Goal: Task Accomplishment & Management: Manage account settings

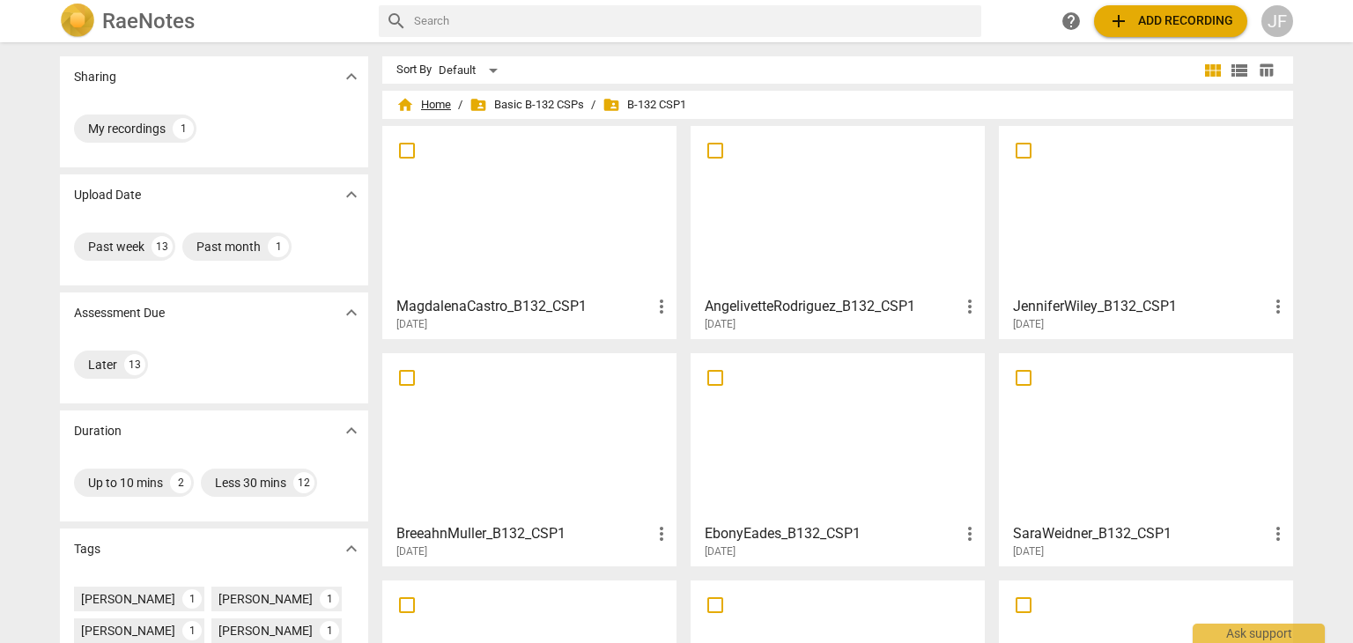
click at [431, 100] on span "home Home" at bounding box center [423, 105] width 55 height 18
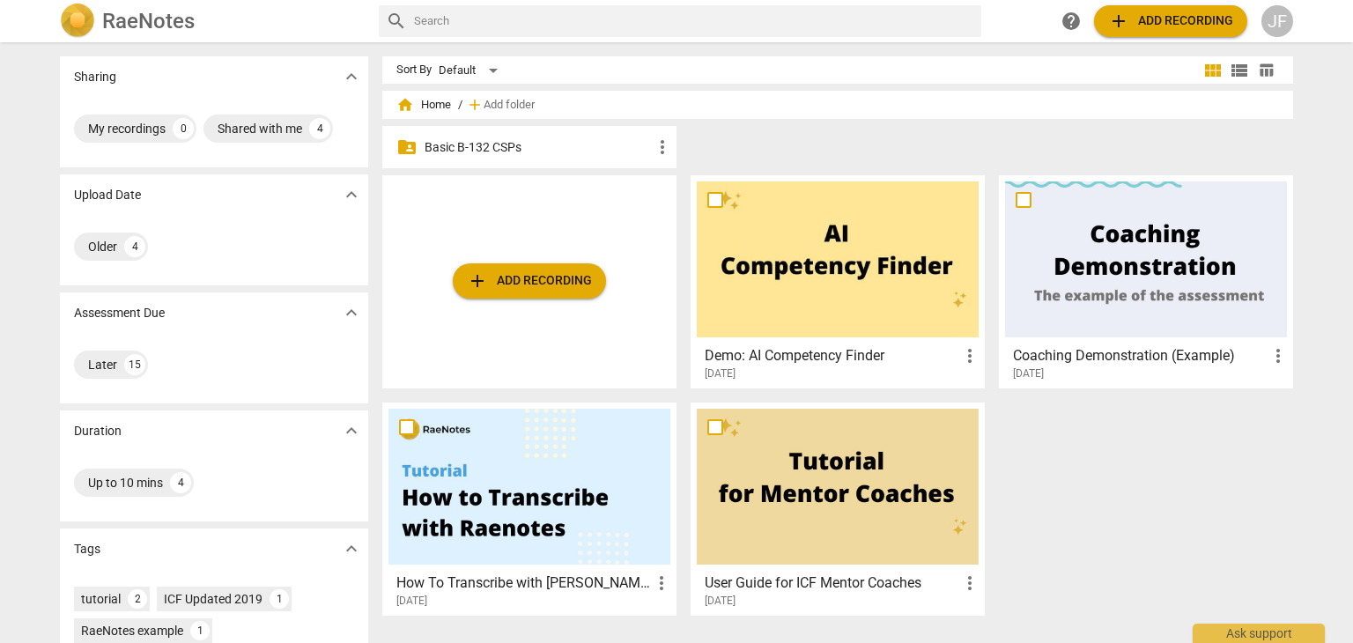
click at [827, 258] on div at bounding box center [838, 259] width 282 height 156
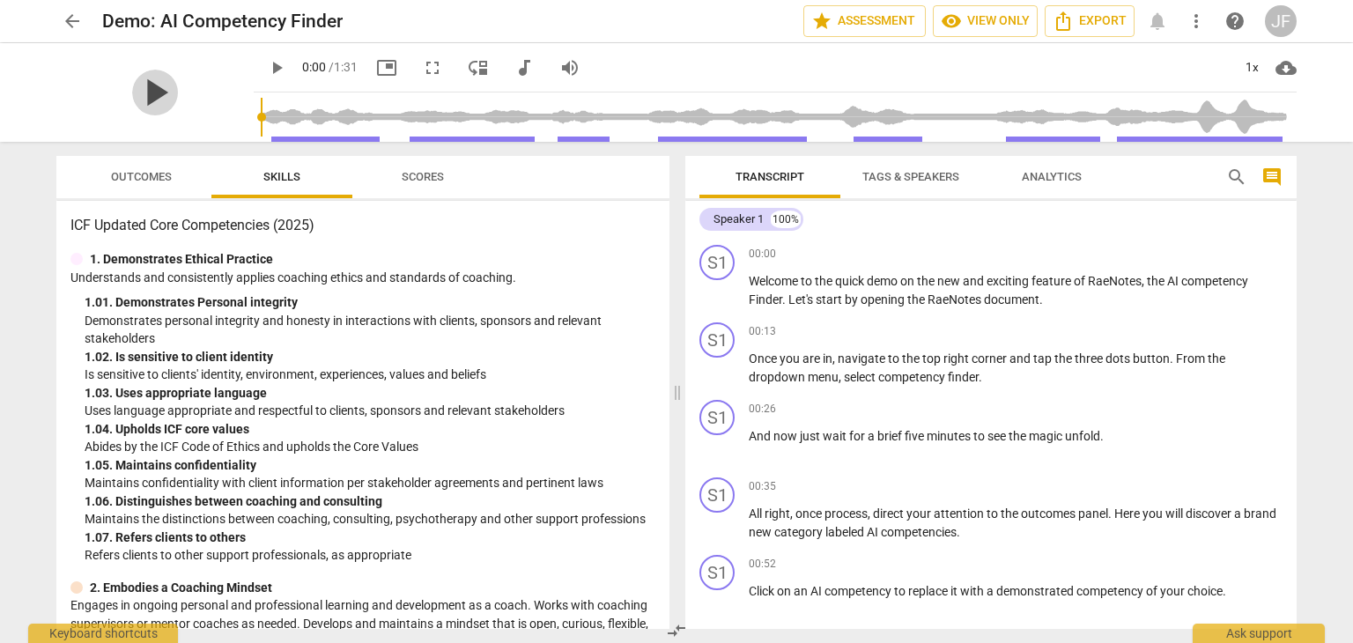
click at [144, 89] on span "play_arrow" at bounding box center [155, 93] width 46 height 46
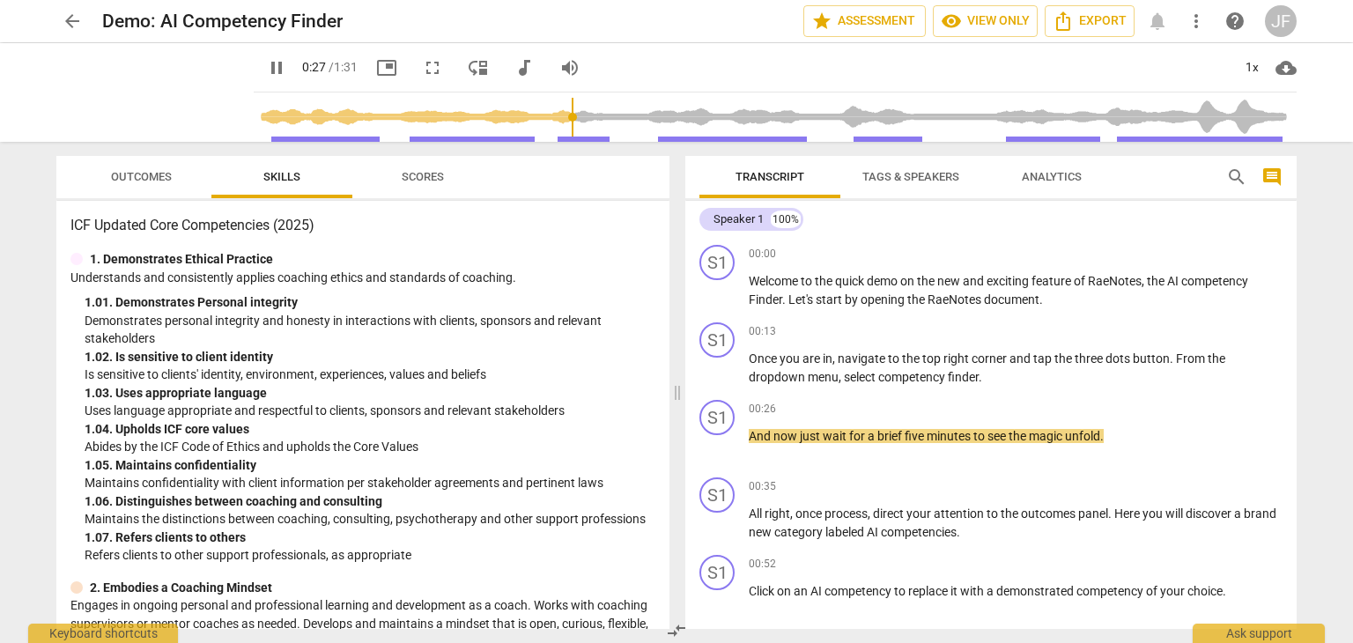
type input "28"
click at [70, 18] on span "arrow_back" at bounding box center [72, 21] width 21 height 21
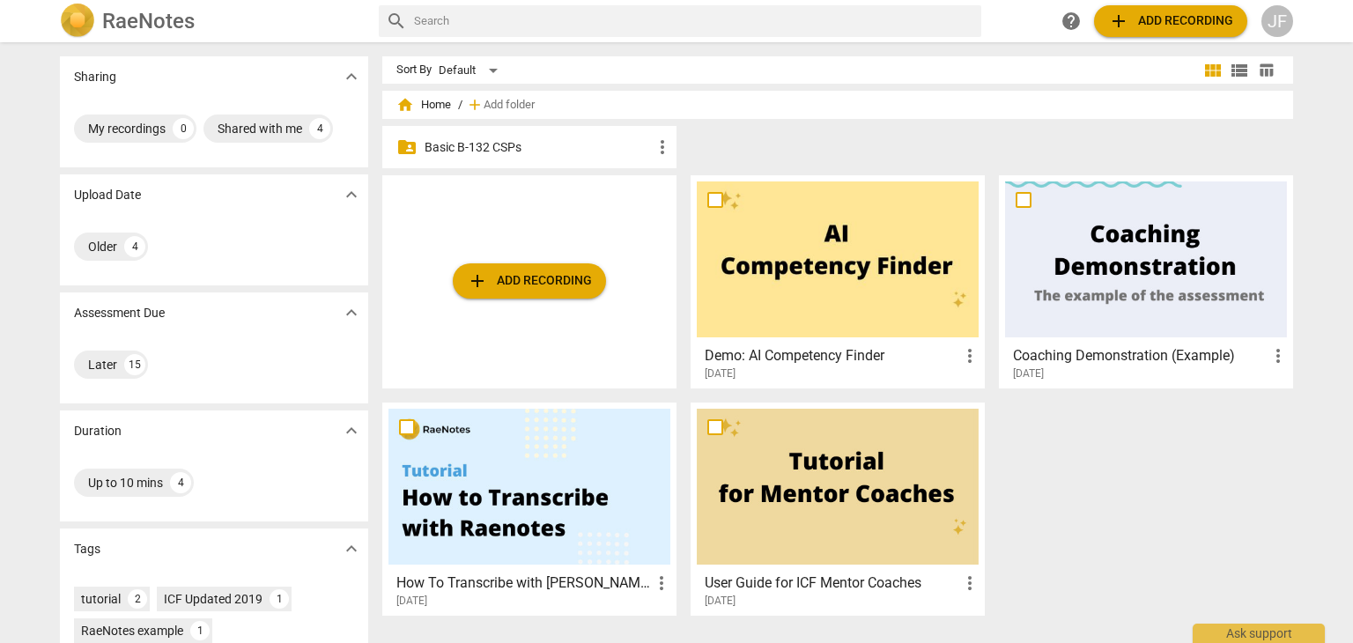
click at [479, 145] on p "Basic B-132 CSPs" at bounding box center [538, 147] width 227 height 18
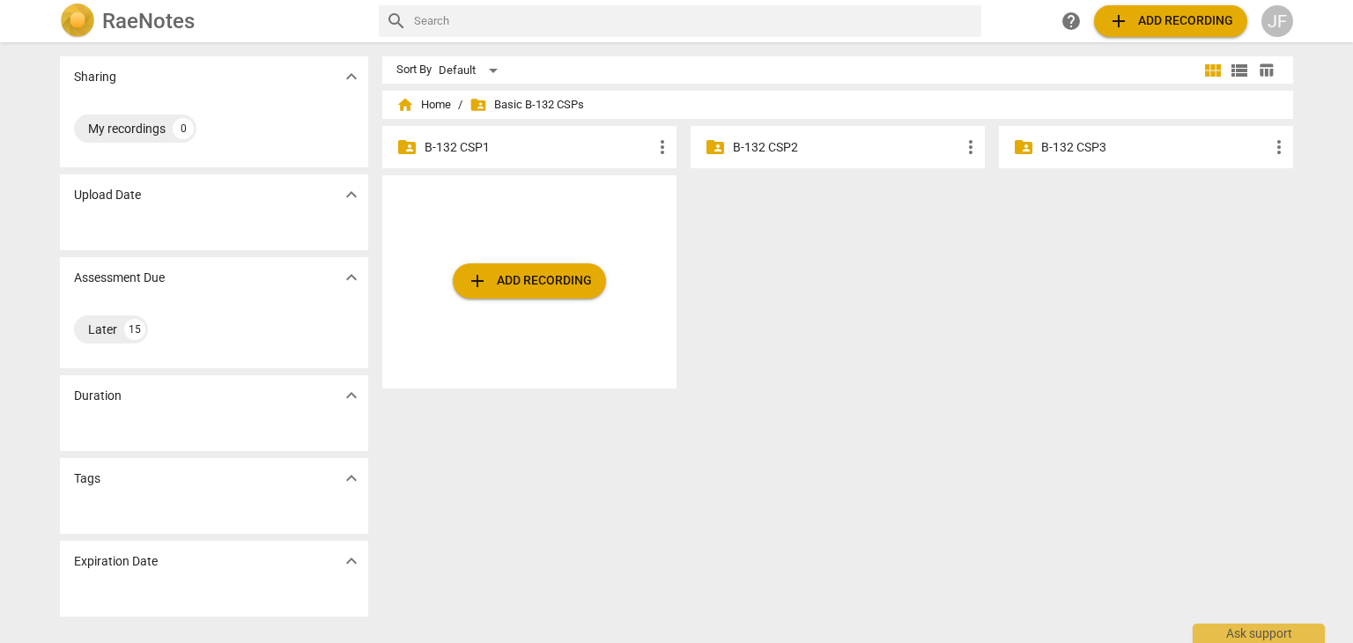
click at [583, 148] on p "B-132 CSP1" at bounding box center [538, 147] width 227 height 18
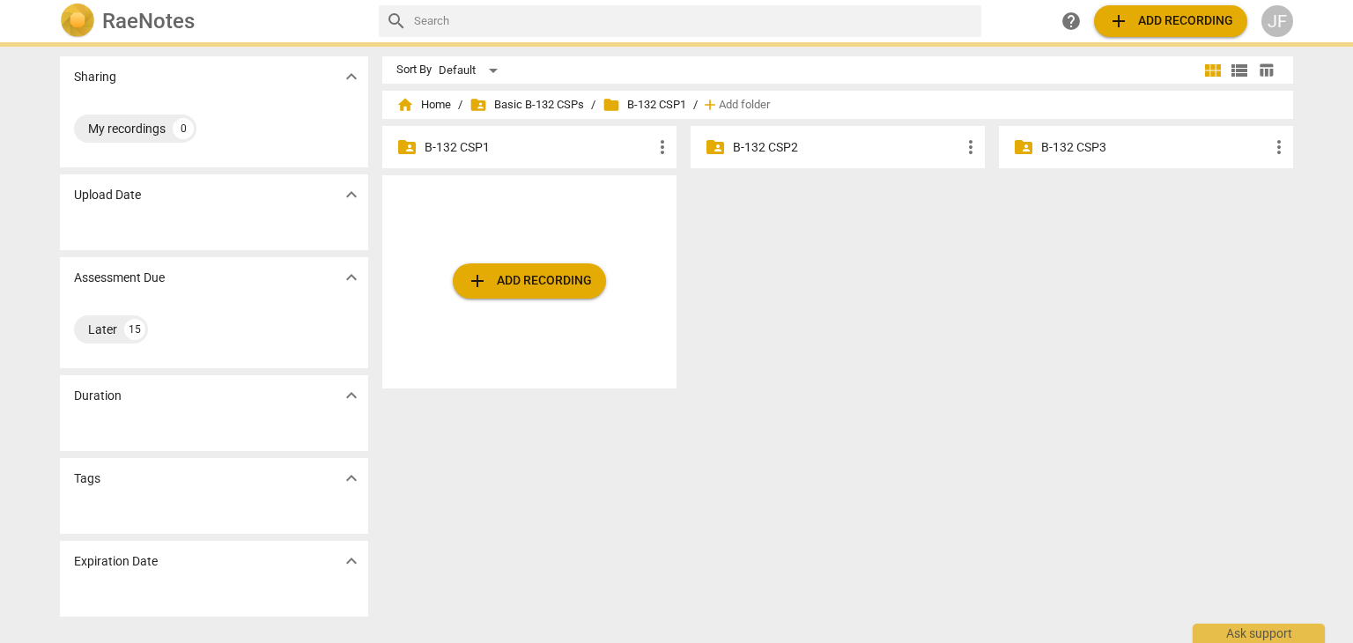
click at [583, 148] on p "B-132 CSP1" at bounding box center [538, 147] width 227 height 18
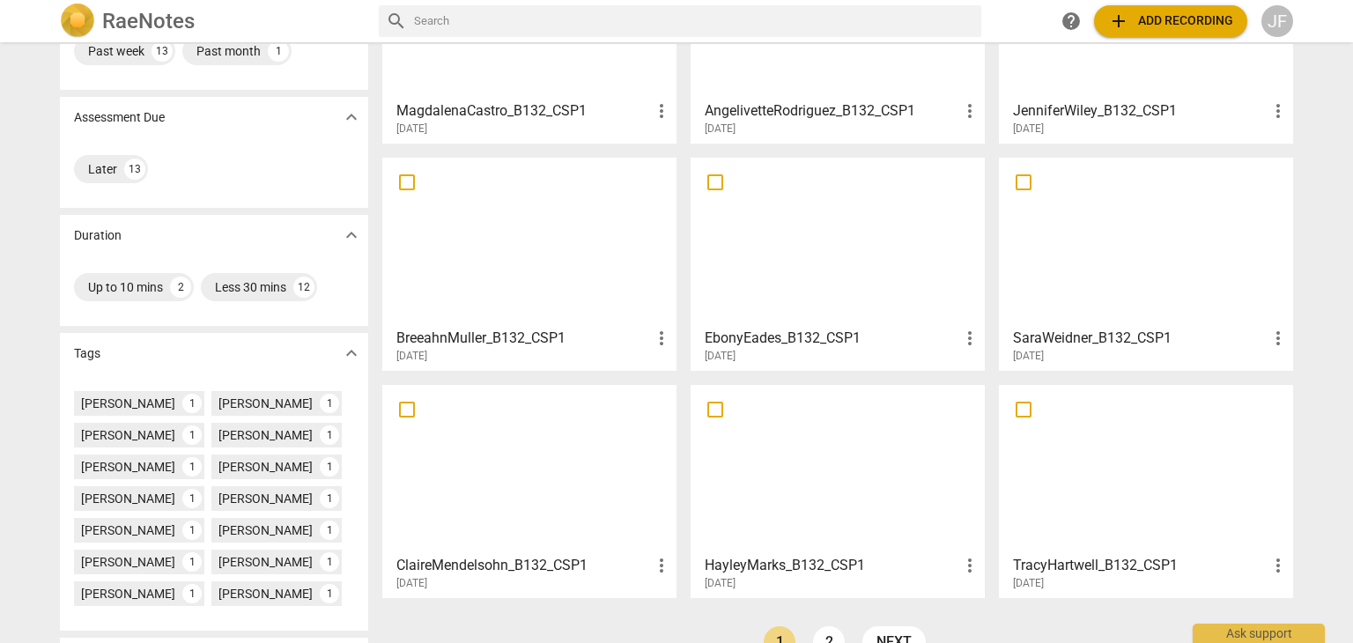
scroll to position [308, 0]
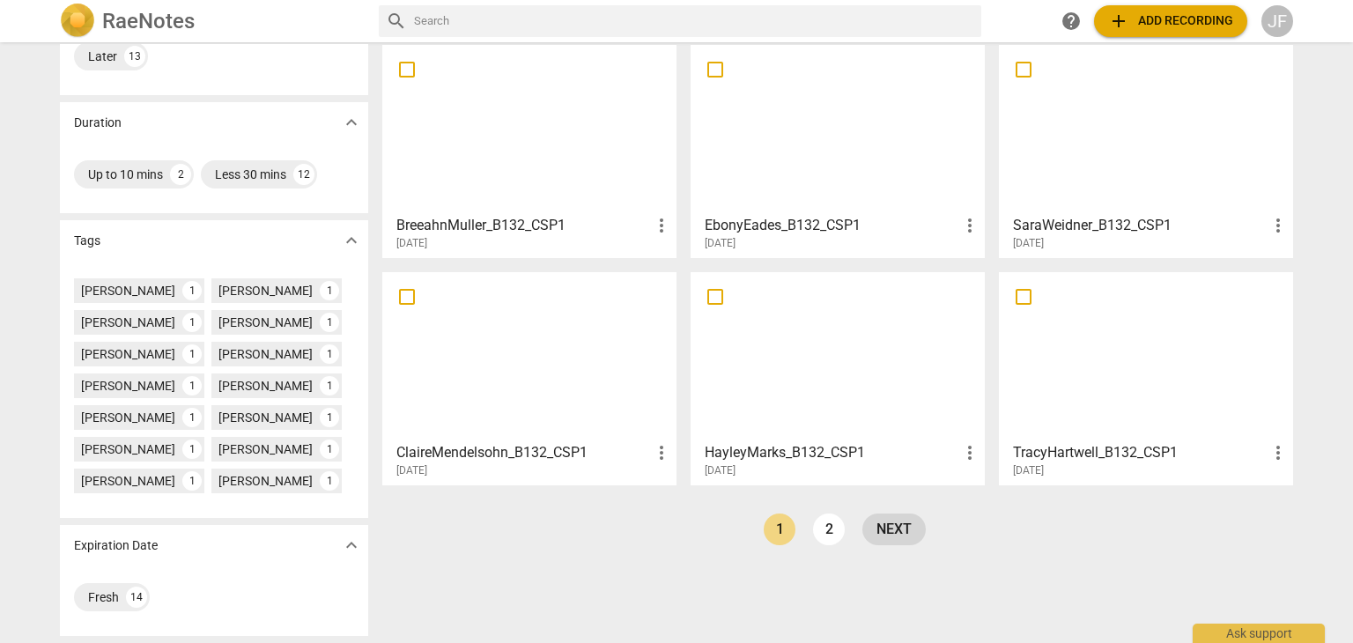
click at [895, 527] on link "next" at bounding box center [893, 529] width 63 height 32
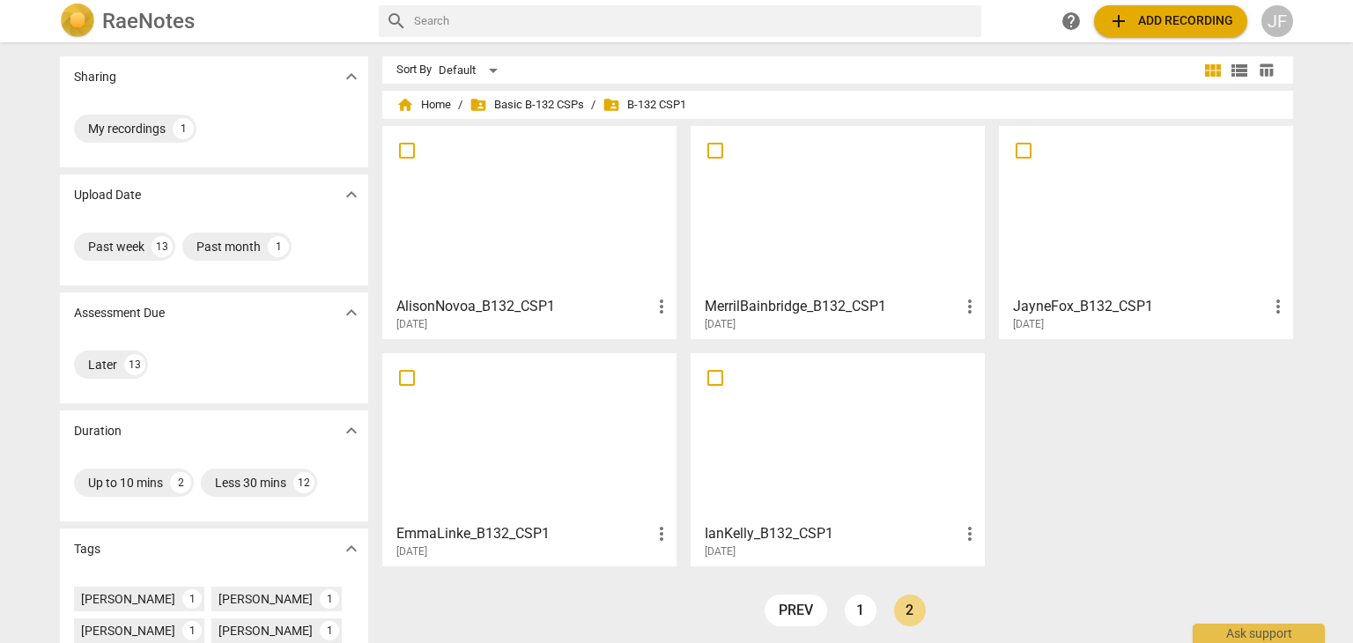
click at [1175, 231] on div at bounding box center [1146, 210] width 282 height 156
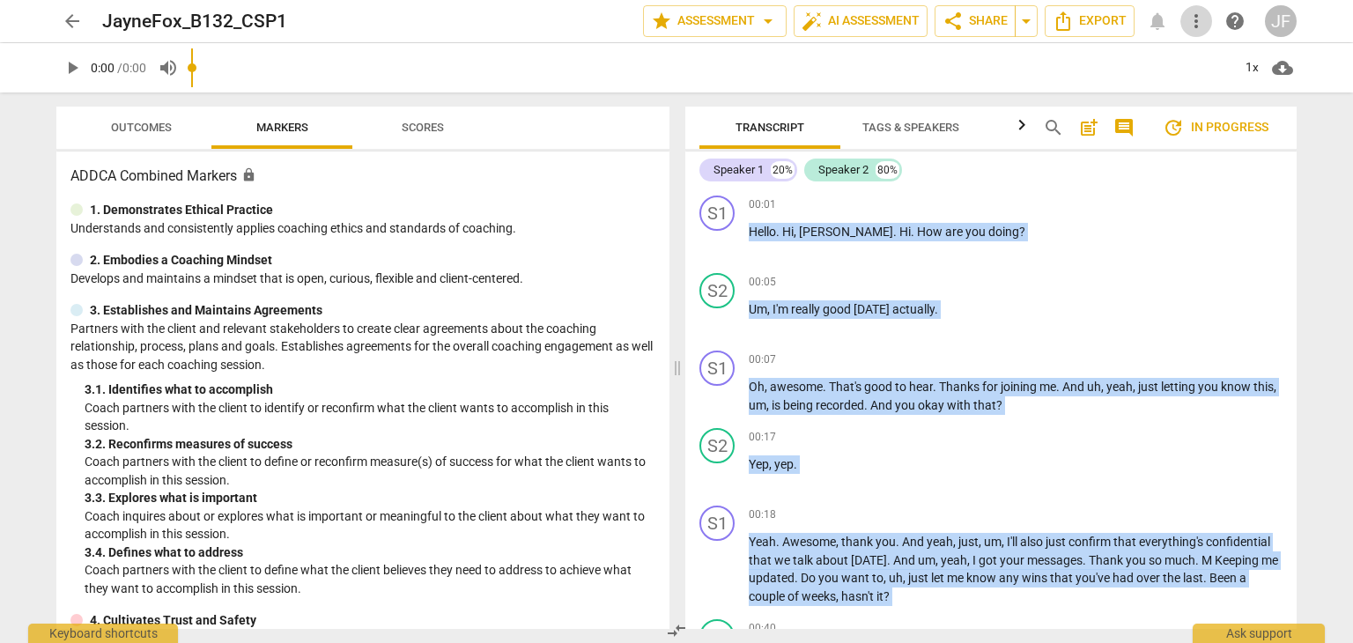
click at [1194, 22] on span "more_vert" at bounding box center [1196, 21] width 21 height 21
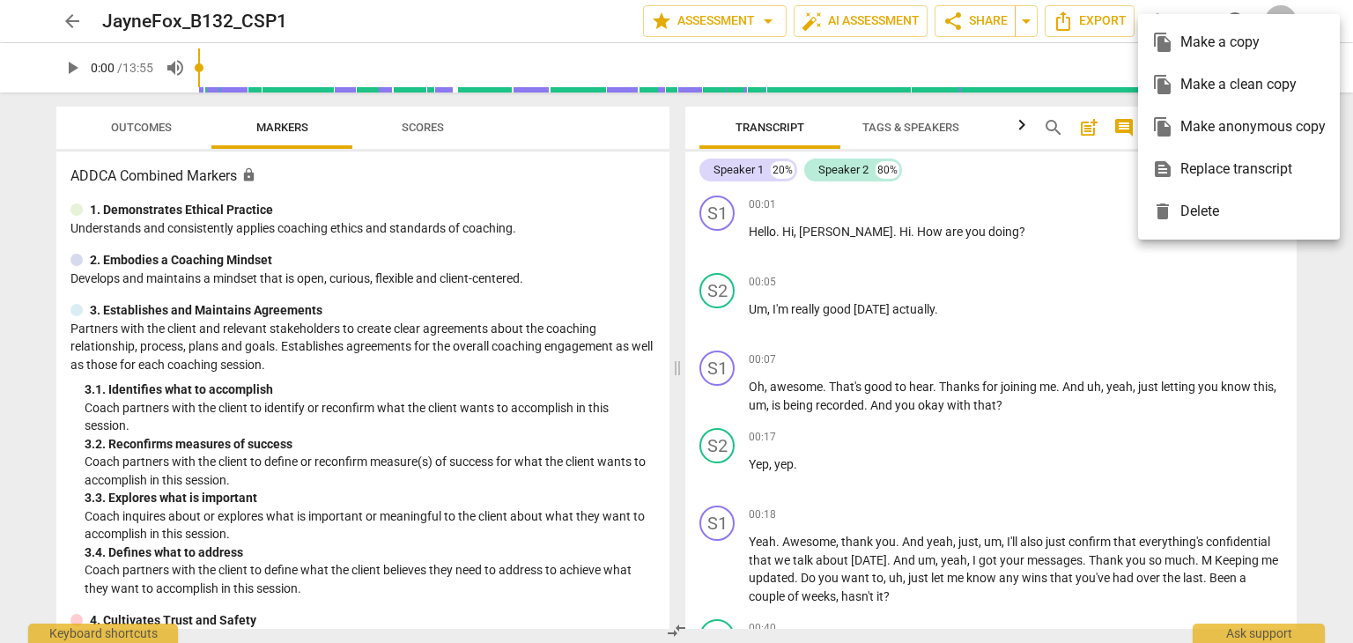
click at [1312, 286] on div at bounding box center [676, 321] width 1353 height 643
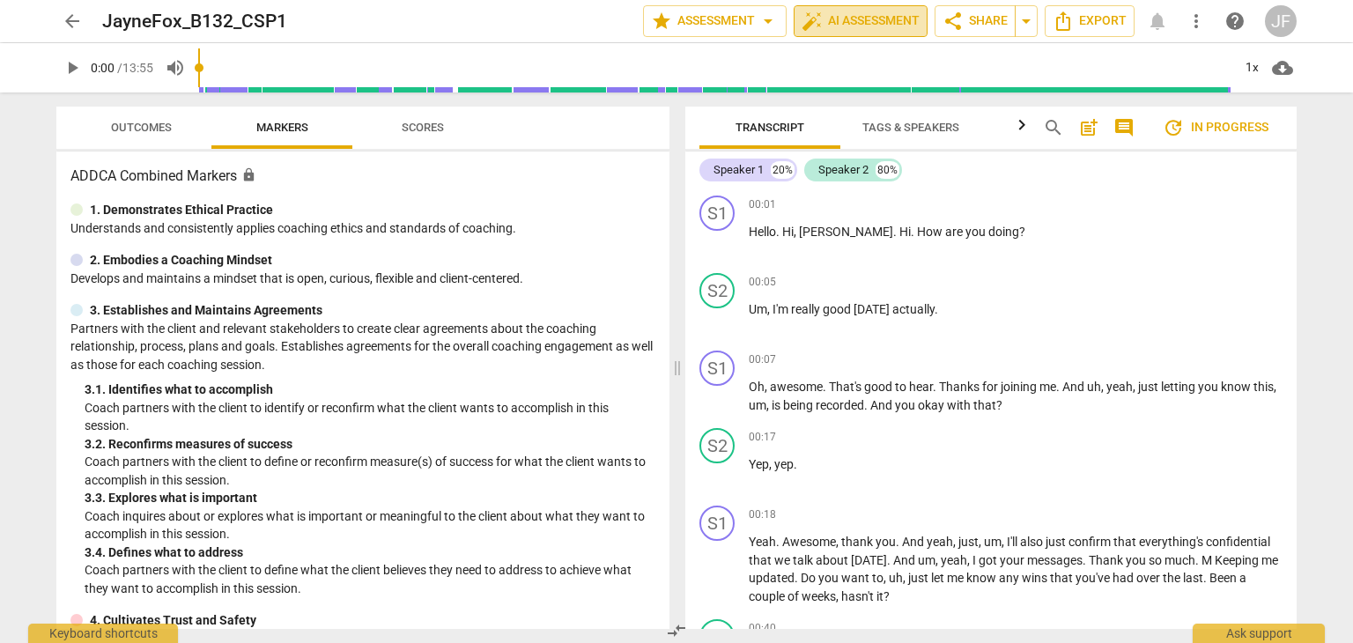
click at [881, 21] on span "auto_fix_high AI Assessment" at bounding box center [860, 21] width 118 height 21
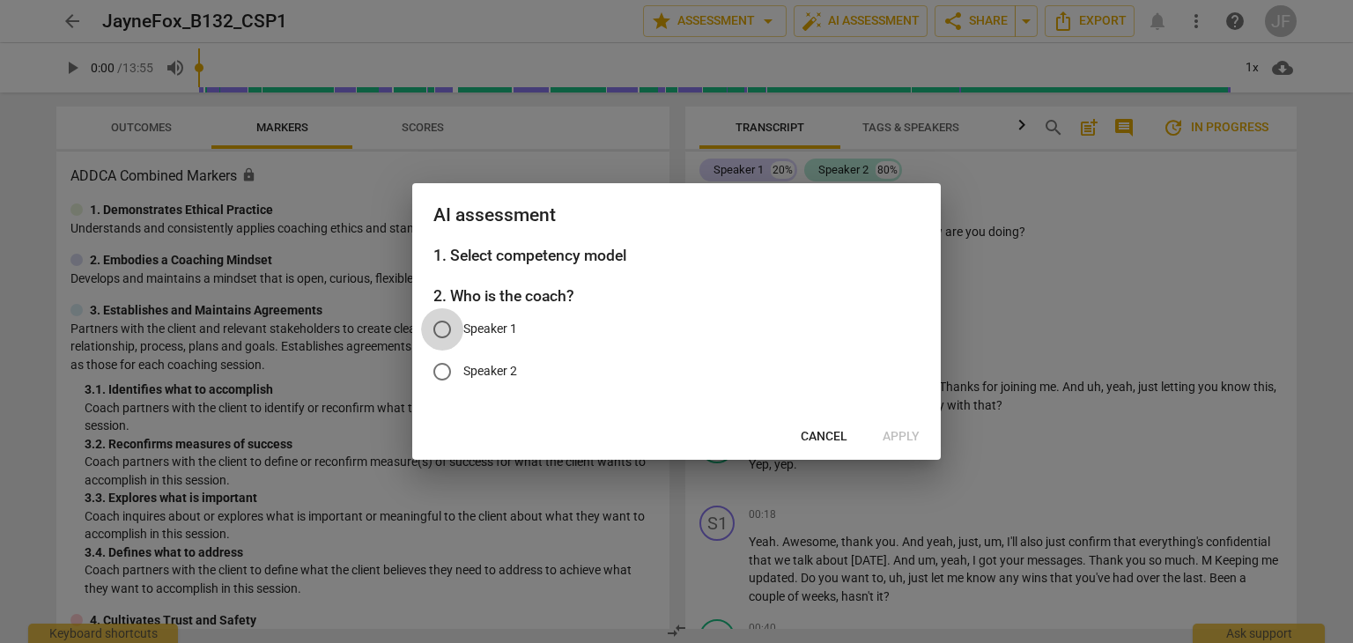
click at [444, 329] on input "Speaker 1" at bounding box center [442, 329] width 42 height 42
radio input "true"
click at [822, 378] on label "Speaker 2" at bounding box center [663, 372] width 484 height 42
click at [463, 378] on input "Speaker 2" at bounding box center [442, 372] width 42 height 42
radio input "true"
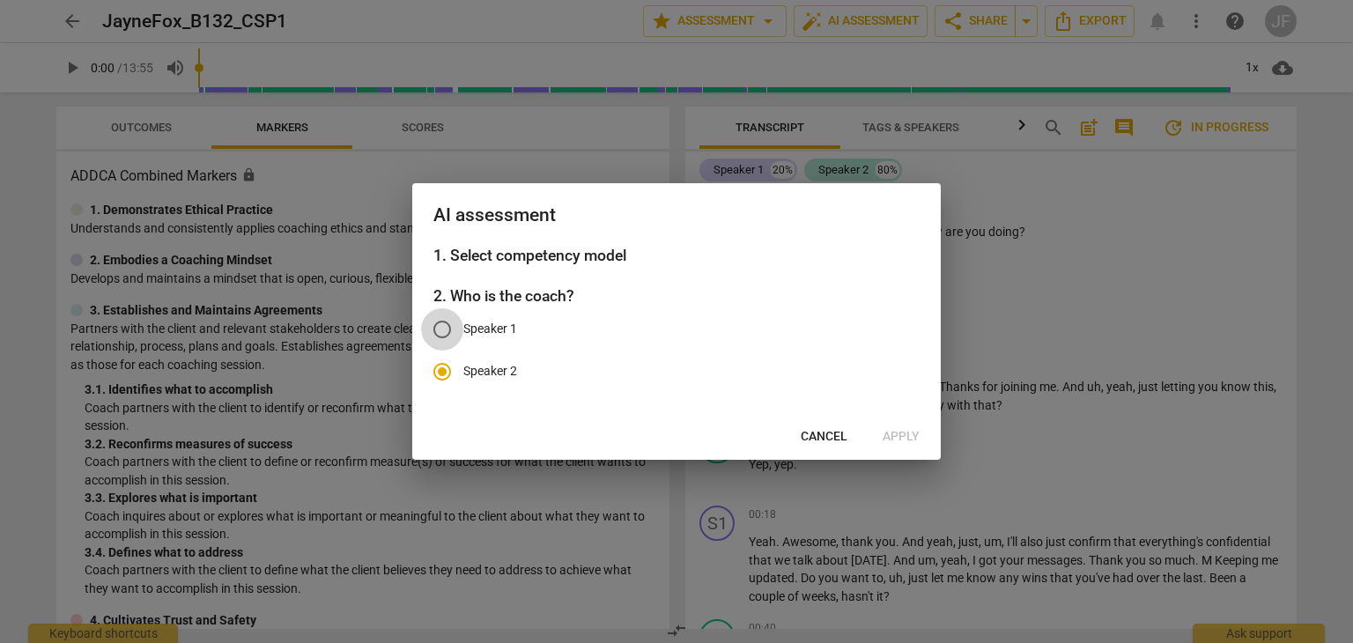
click at [447, 336] on input "Speaker 1" at bounding box center [442, 329] width 42 height 42
radio input "true"
radio input "false"
drag, startPoint x: 913, startPoint y: 439, endPoint x: 905, endPoint y: 432, distance: 11.3
click at [905, 432] on div "Cancel Apply" at bounding box center [676, 437] width 521 height 32
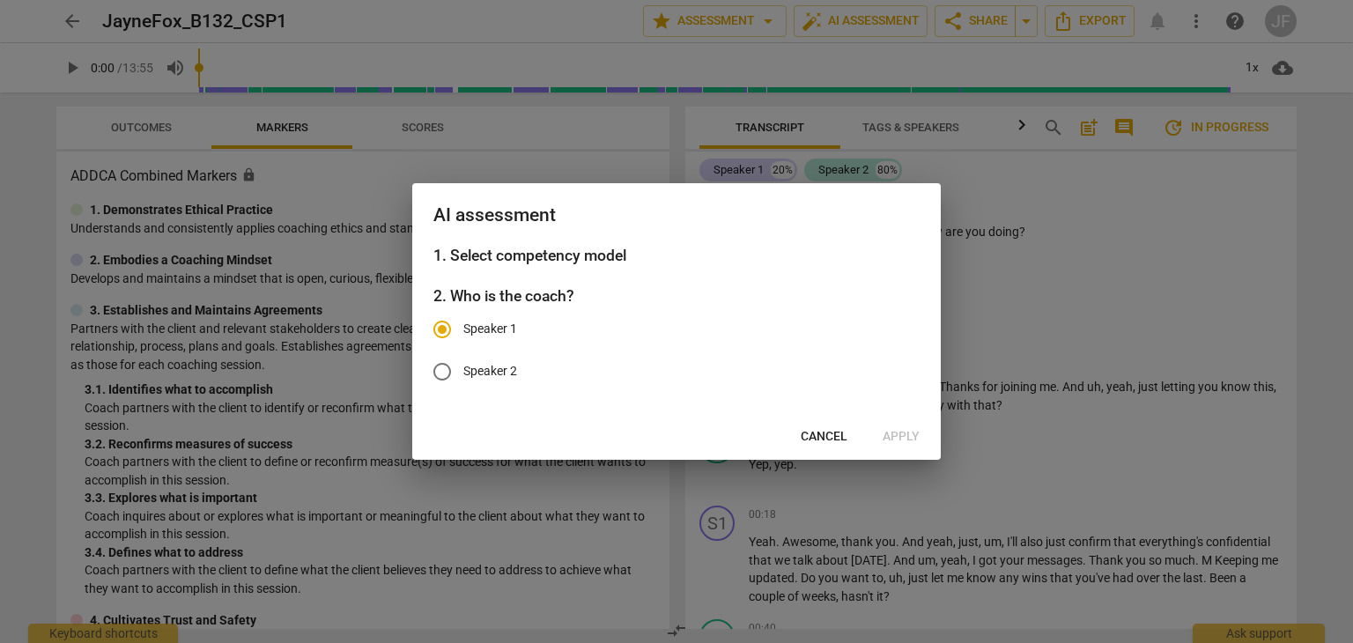
click at [905, 432] on div "Cancel Apply" at bounding box center [676, 437] width 521 height 32
click at [816, 425] on button "Cancel" at bounding box center [824, 437] width 75 height 32
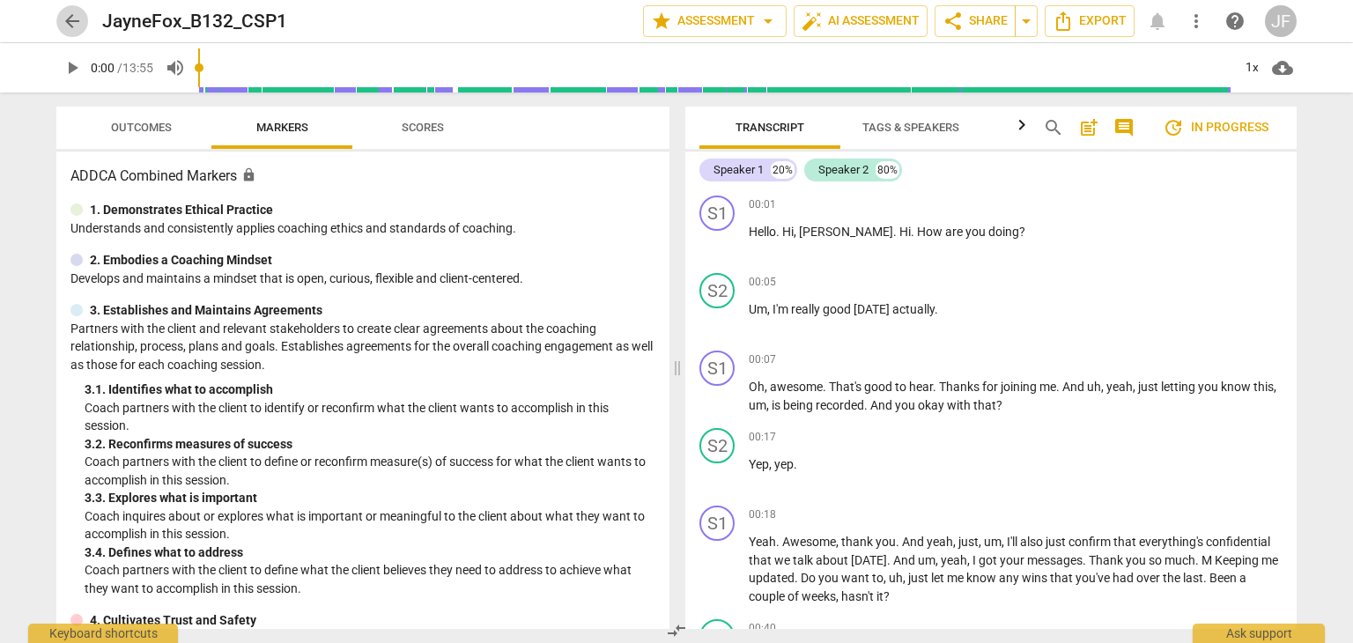
click at [65, 20] on span "arrow_back" at bounding box center [72, 21] width 21 height 21
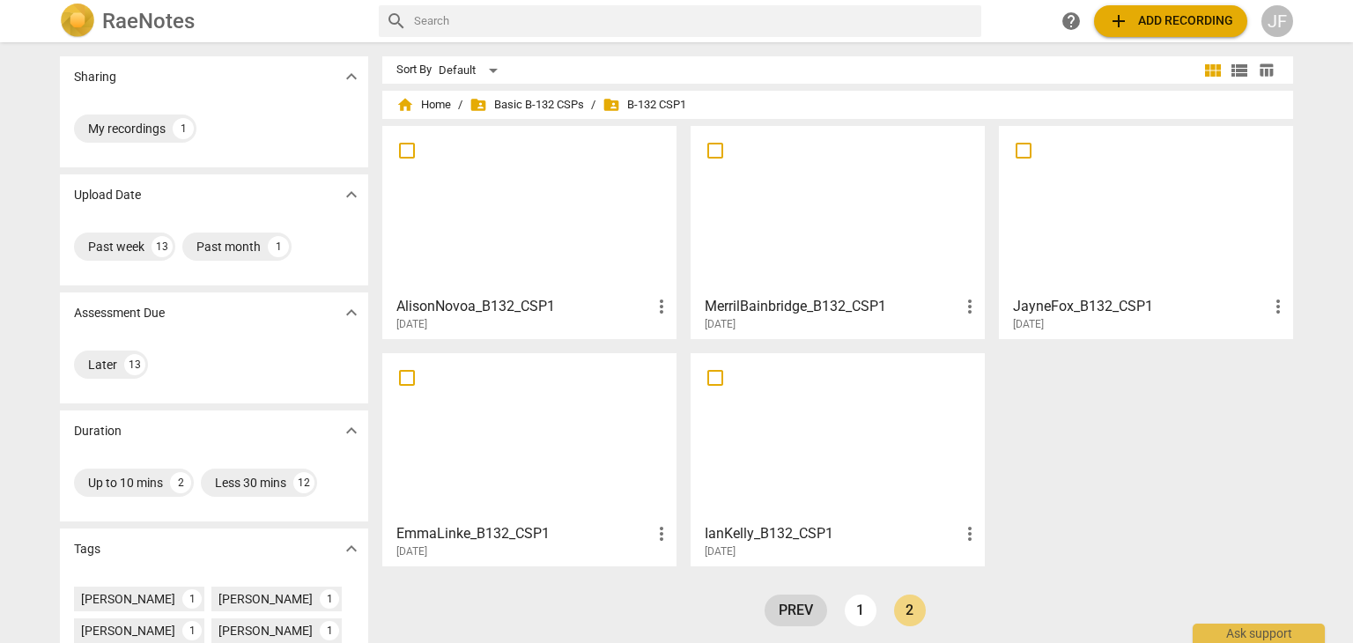
click at [799, 621] on link "prev" at bounding box center [796, 611] width 63 height 32
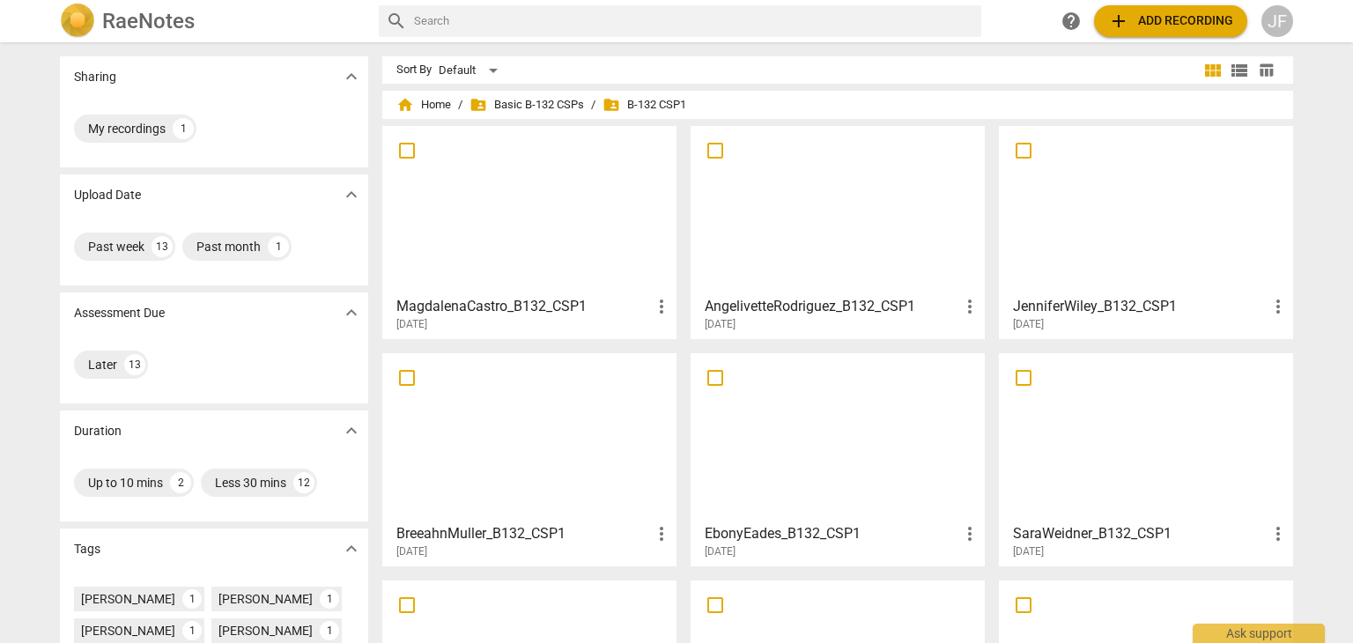
click at [537, 227] on div at bounding box center [529, 210] width 282 height 156
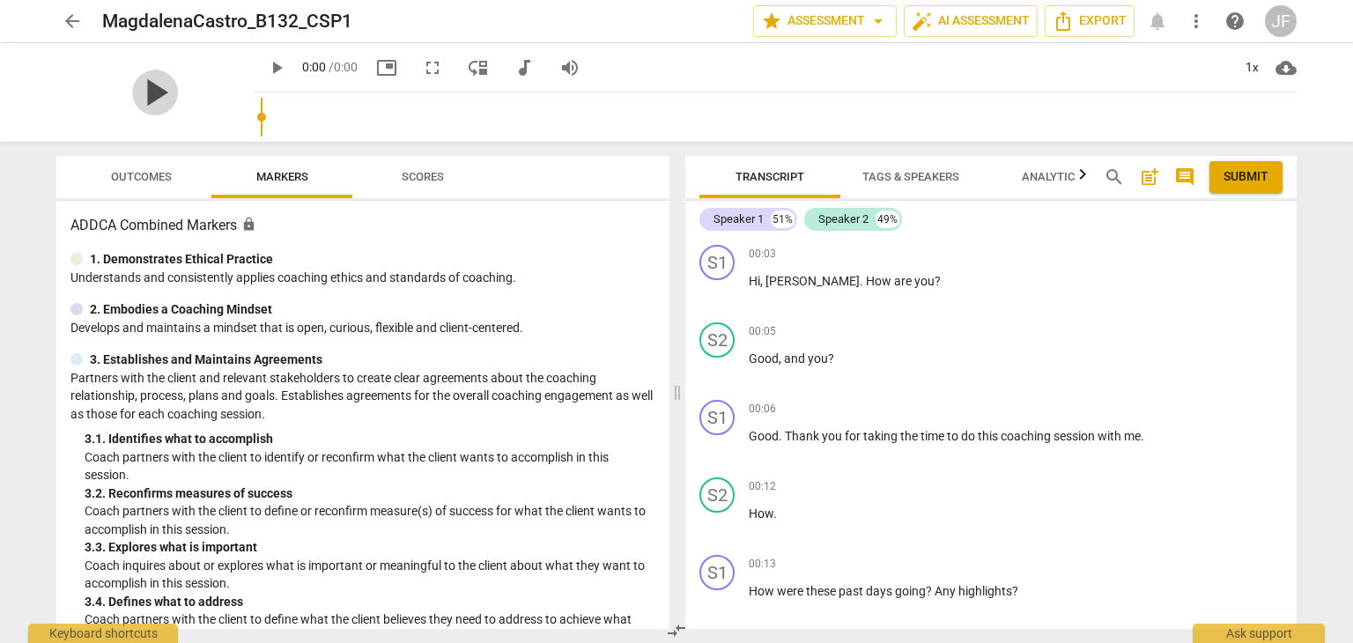
click at [178, 96] on span "play_arrow" at bounding box center [155, 93] width 46 height 46
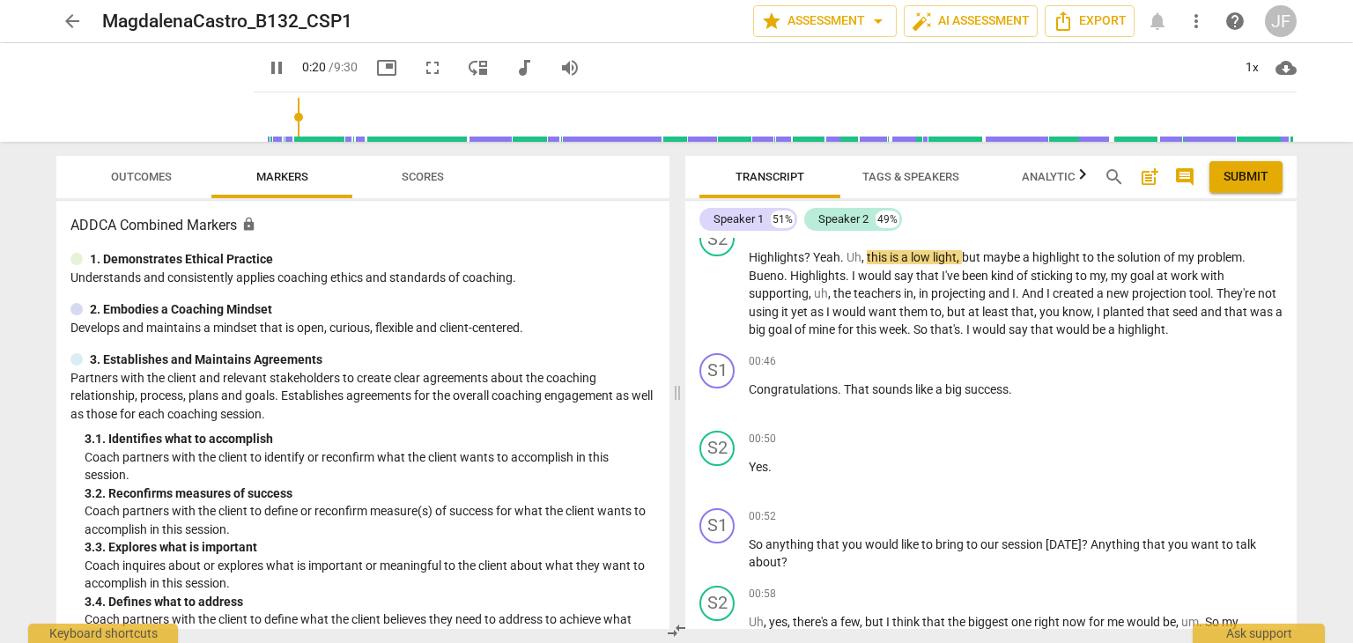
scroll to position [412, 0]
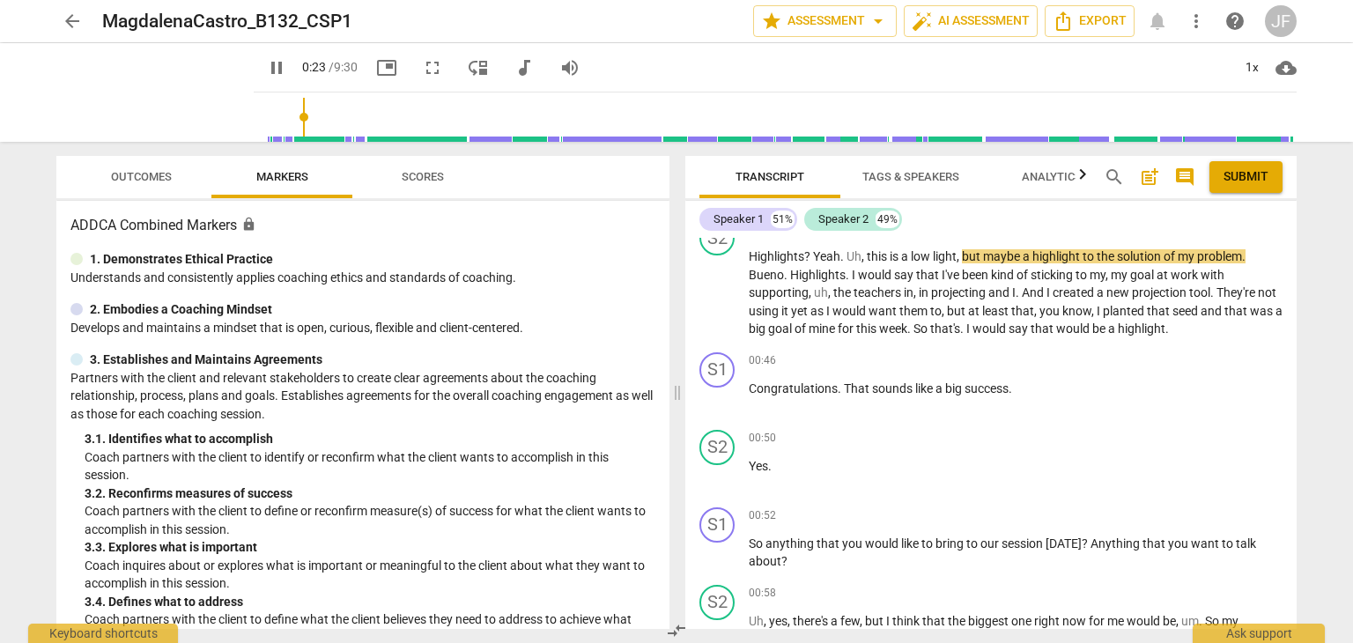
type input "24"
click at [63, 18] on span "arrow_back" at bounding box center [72, 21] width 21 height 21
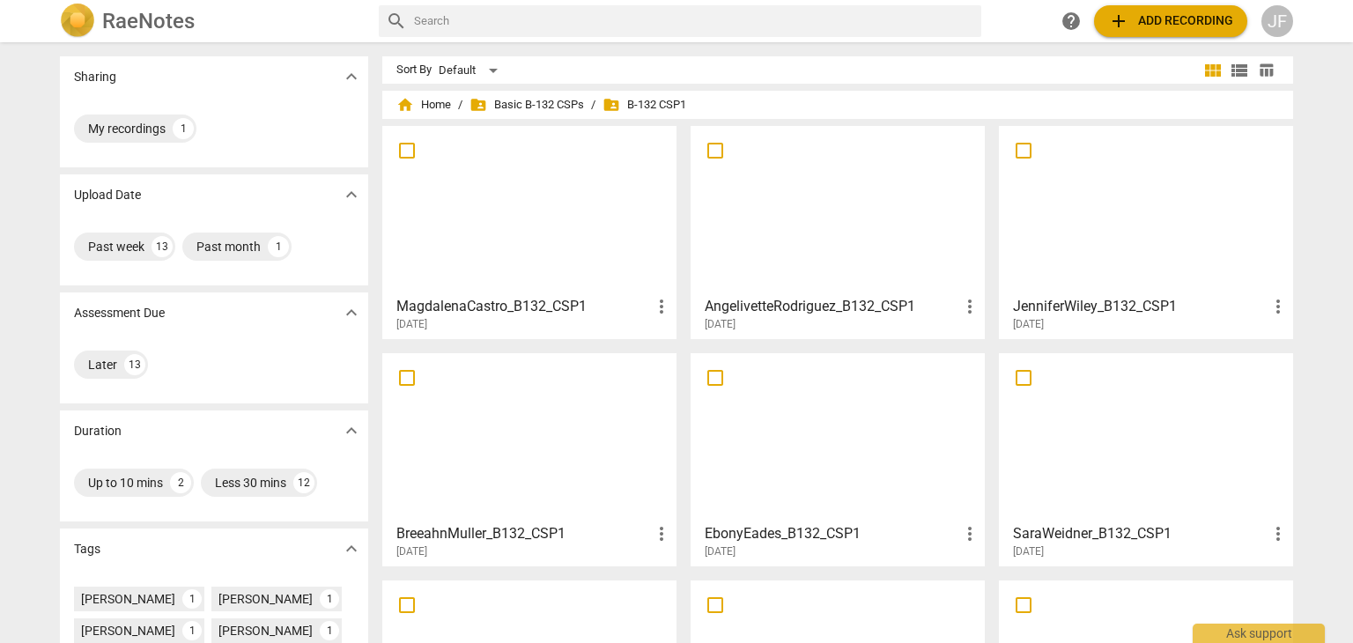
click at [836, 212] on div at bounding box center [838, 210] width 282 height 156
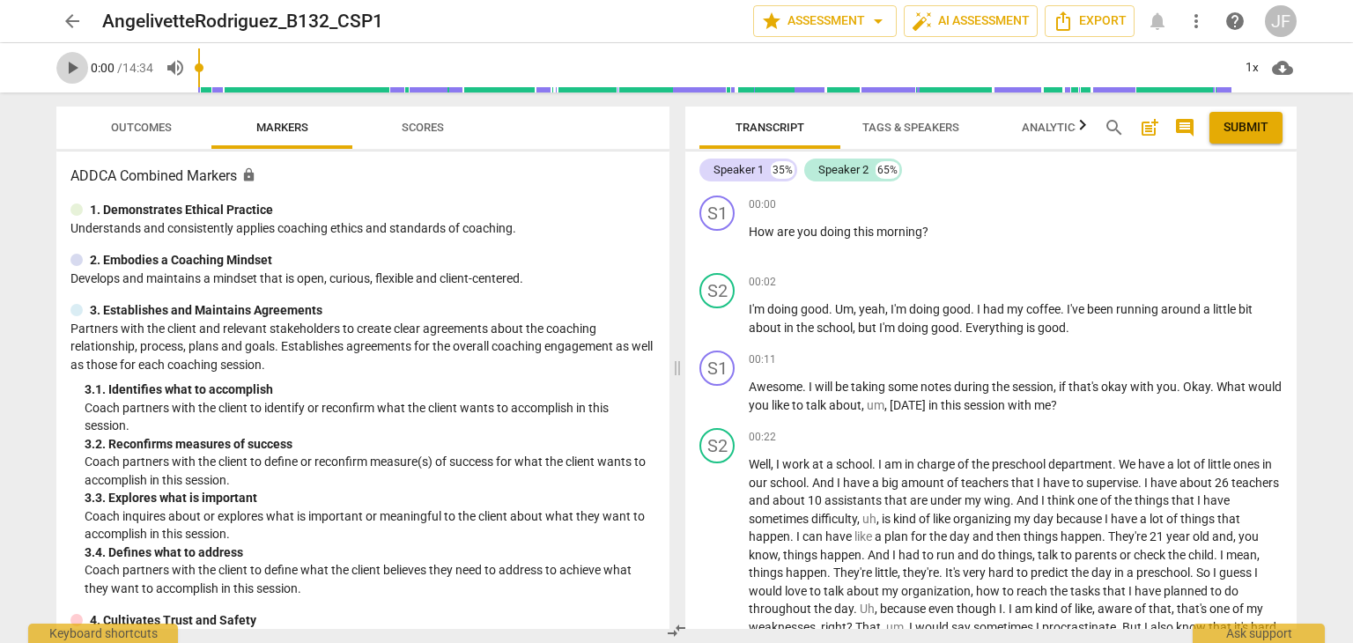
click at [67, 67] on span "play_arrow" at bounding box center [72, 67] width 21 height 21
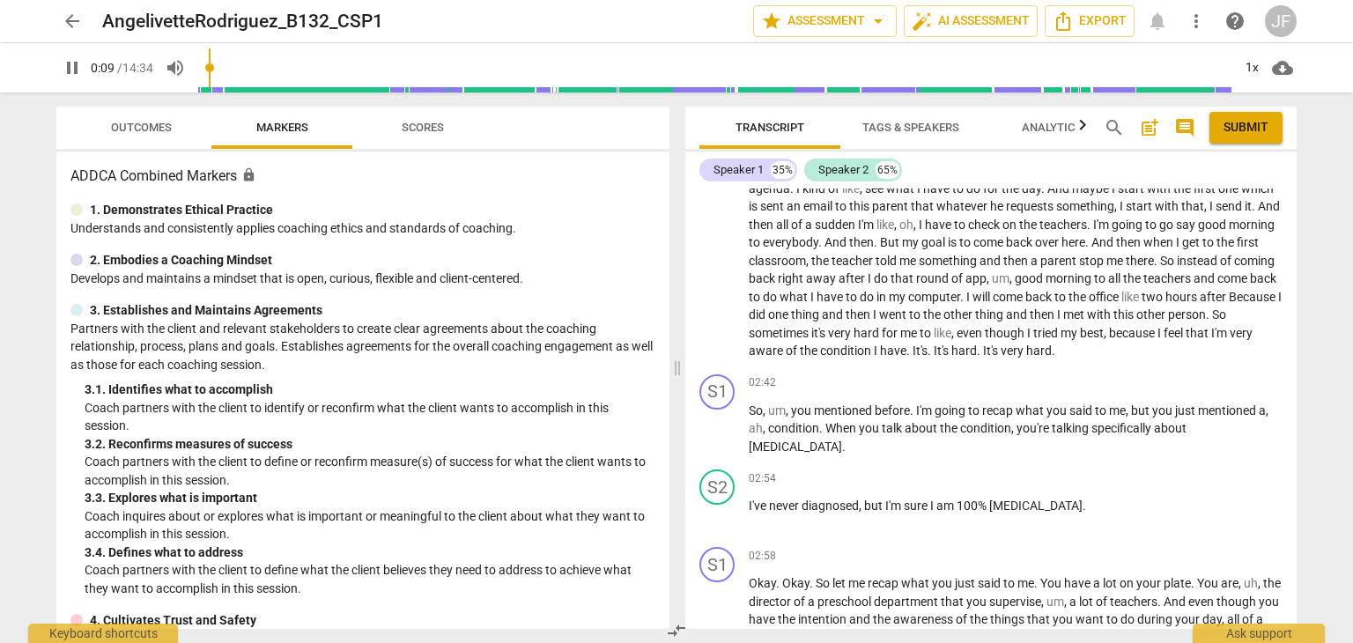
scroll to position [525, 0]
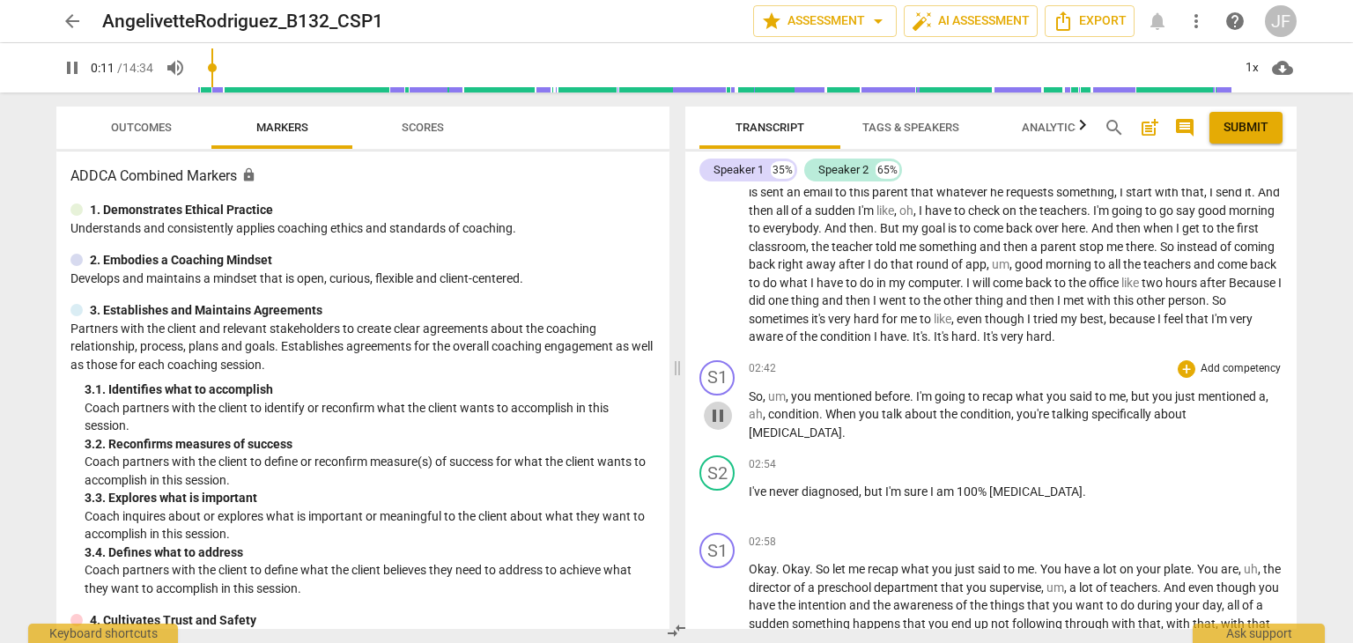
click at [722, 405] on span "pause" at bounding box center [717, 415] width 21 height 21
click at [719, 405] on span "play_arrow" at bounding box center [717, 415] width 21 height 21
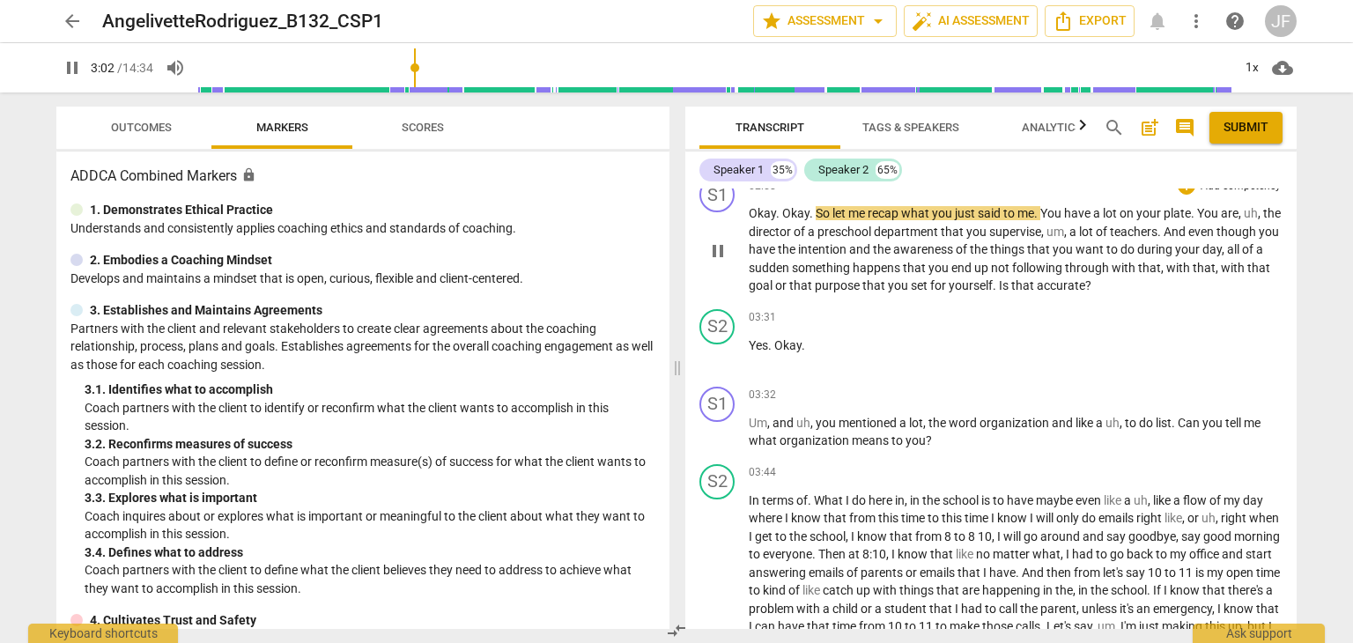
scroll to position [868, 0]
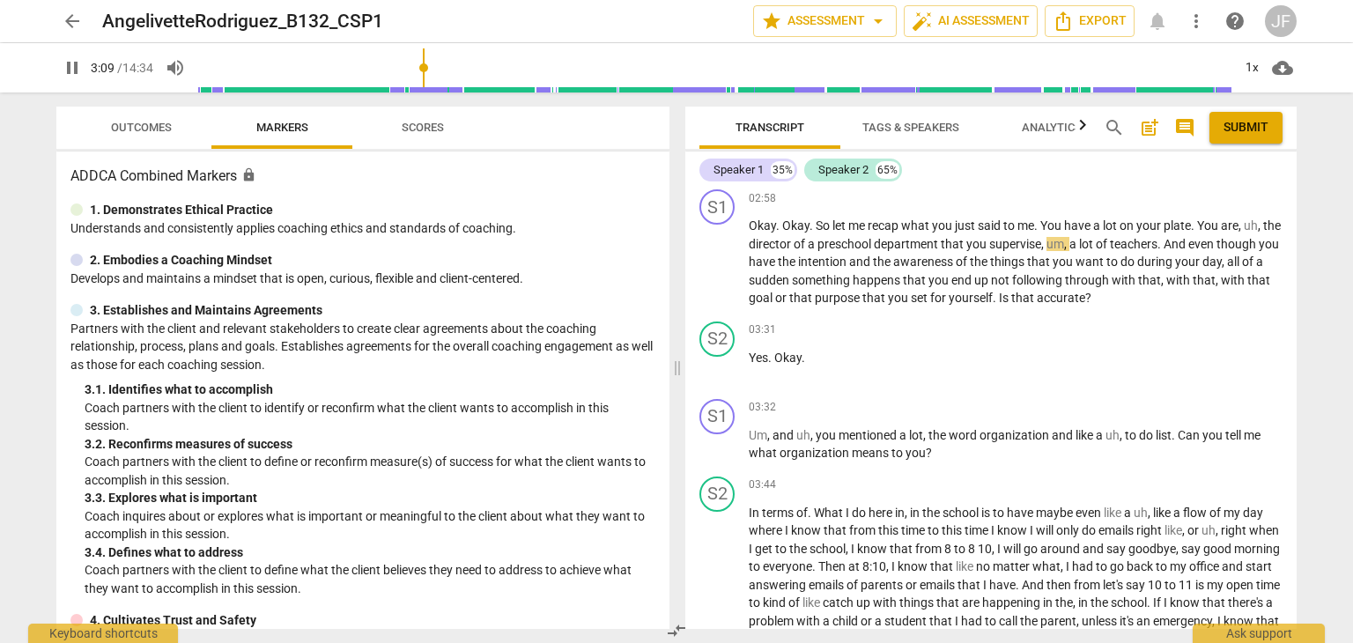
type input "190"
click at [63, 16] on span "arrow_back" at bounding box center [72, 21] width 21 height 21
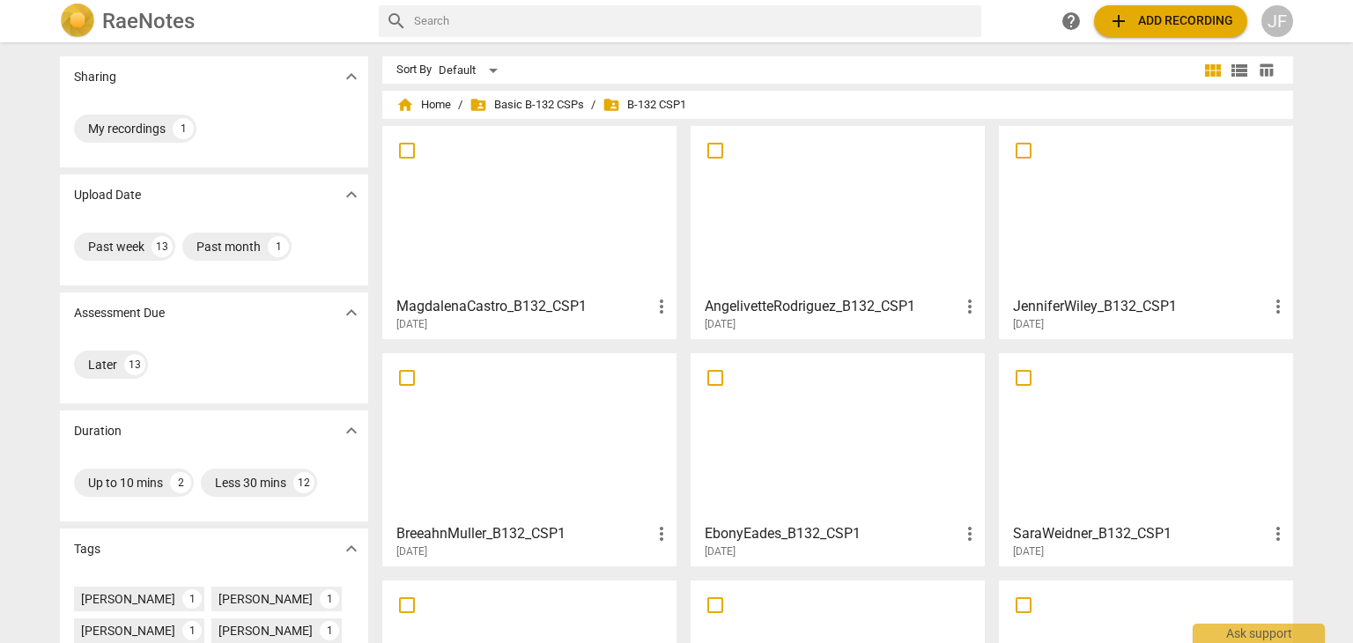
click at [1119, 179] on div at bounding box center [1146, 210] width 282 height 156
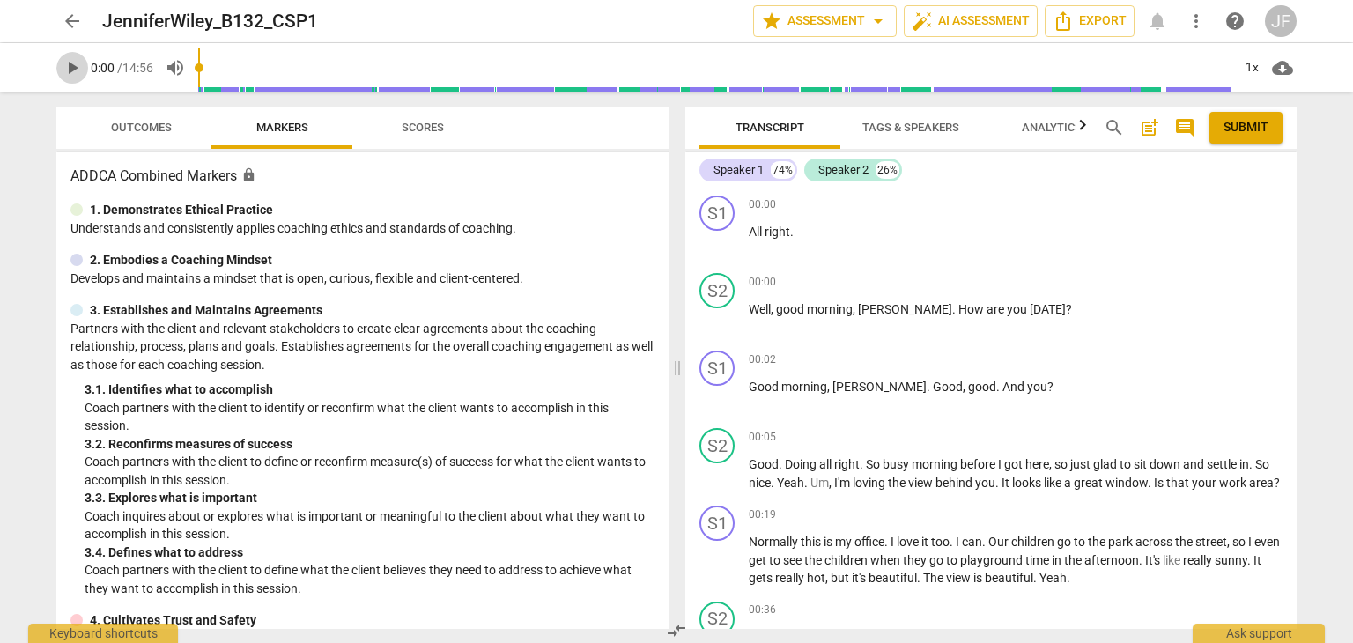
click at [70, 71] on span "play_arrow" at bounding box center [72, 67] width 21 height 21
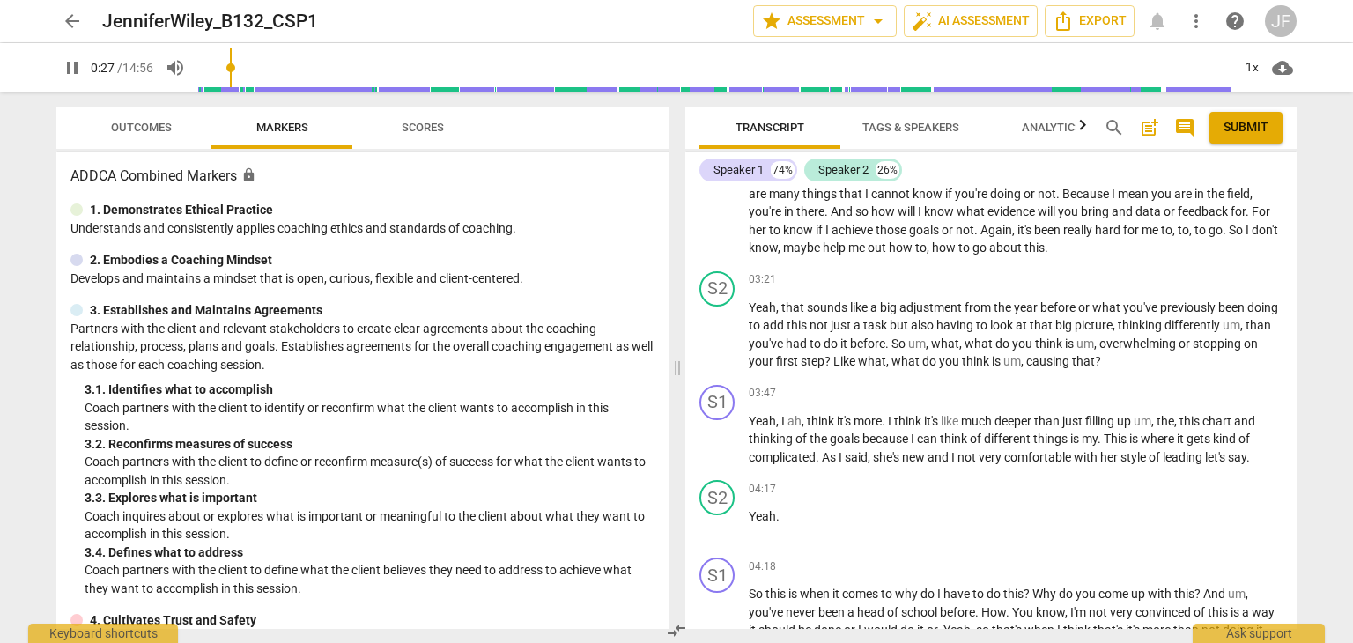
scroll to position [1298, 0]
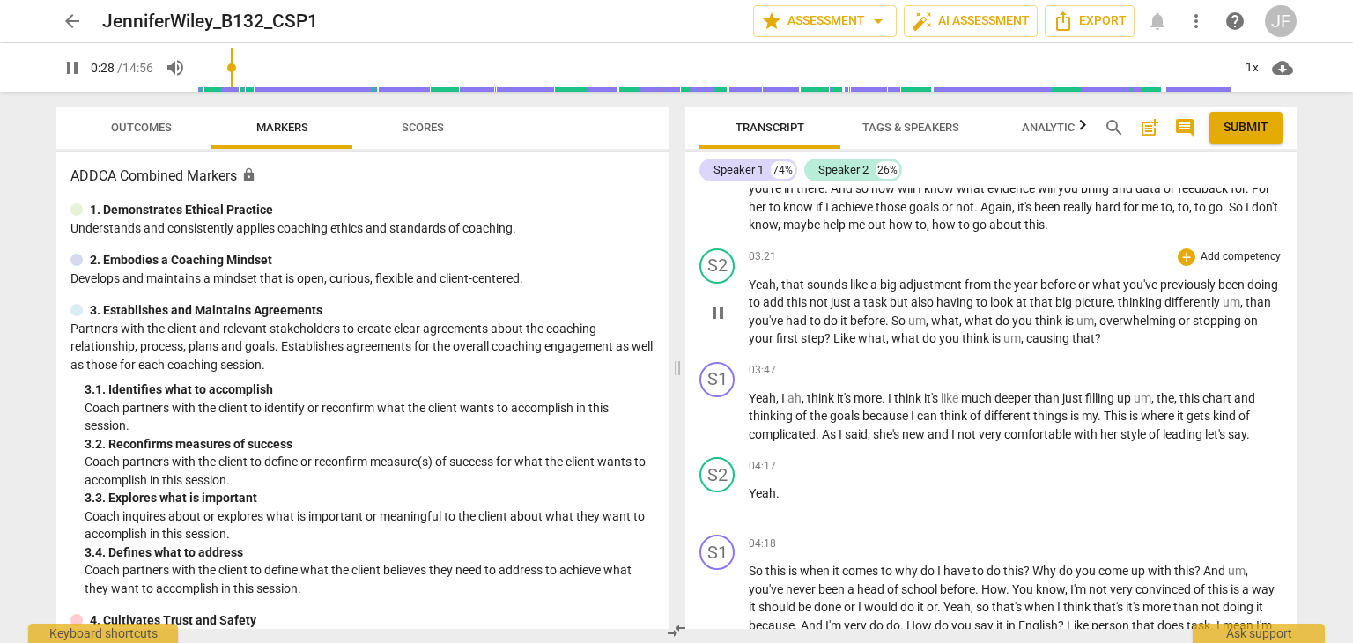
click at [724, 318] on span "pause" at bounding box center [717, 312] width 21 height 21
click at [712, 321] on span "play_arrow" at bounding box center [717, 312] width 21 height 21
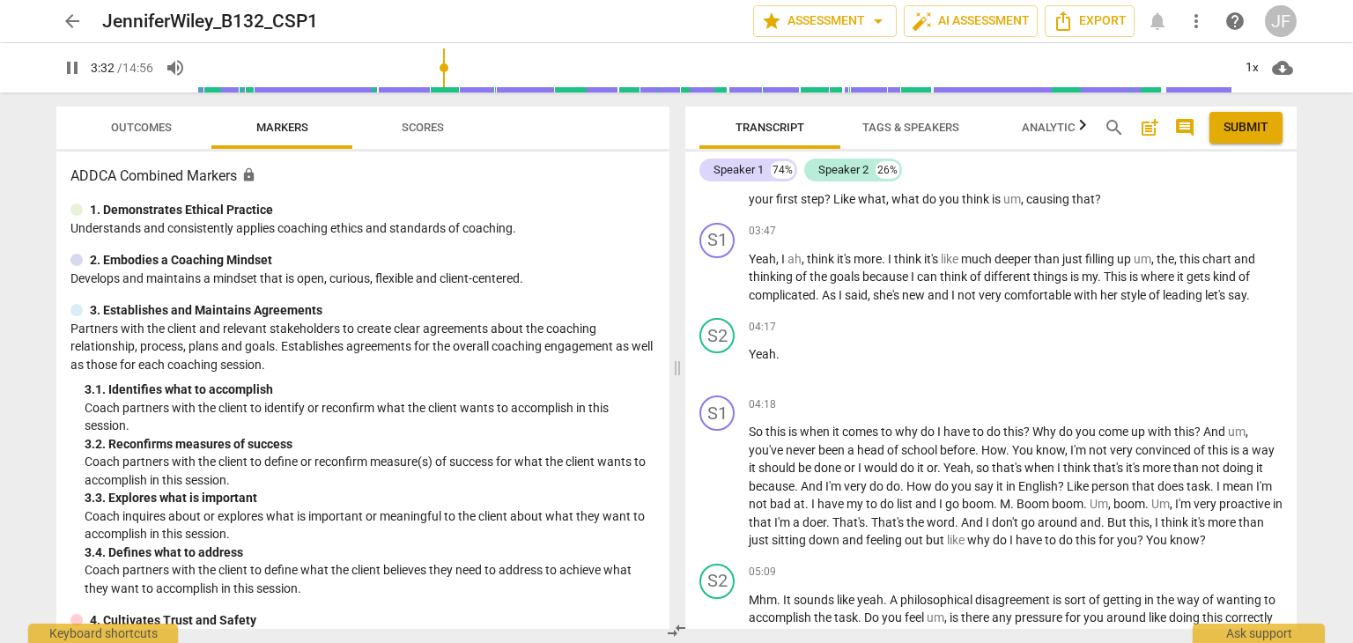
scroll to position [1437, 0]
click at [714, 492] on span "pause" at bounding box center [717, 486] width 21 height 21
click at [718, 496] on span "play_arrow" at bounding box center [717, 486] width 21 height 21
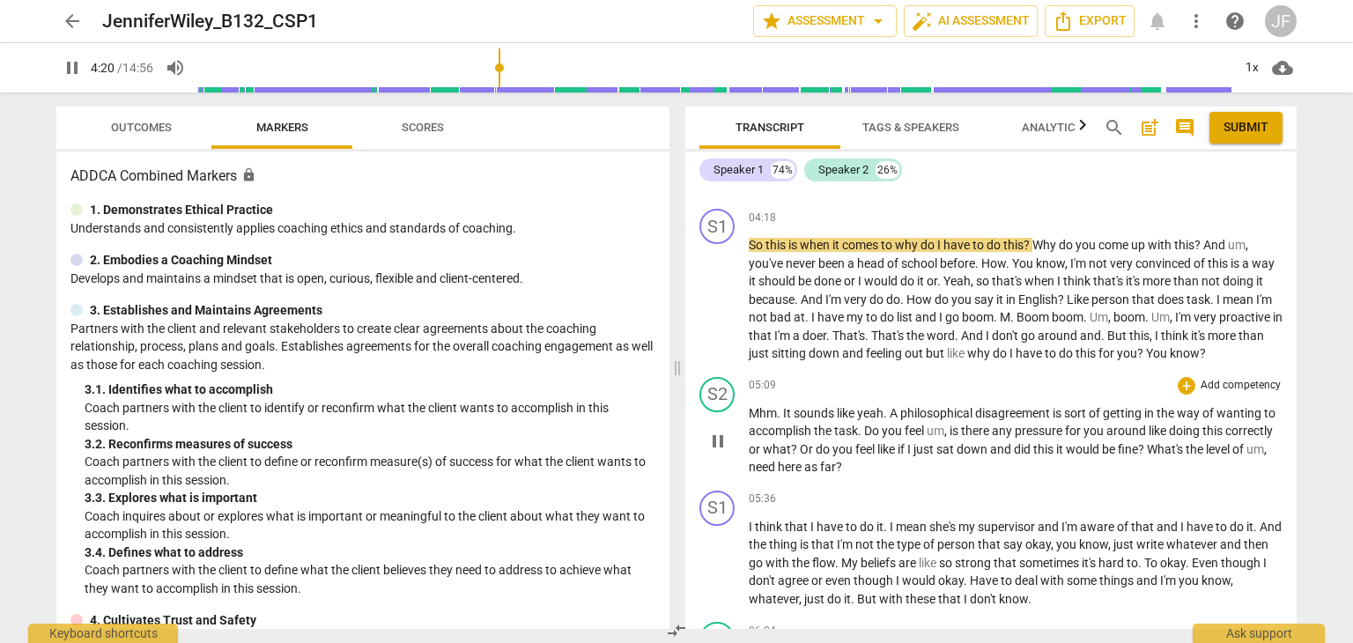
scroll to position [1631, 0]
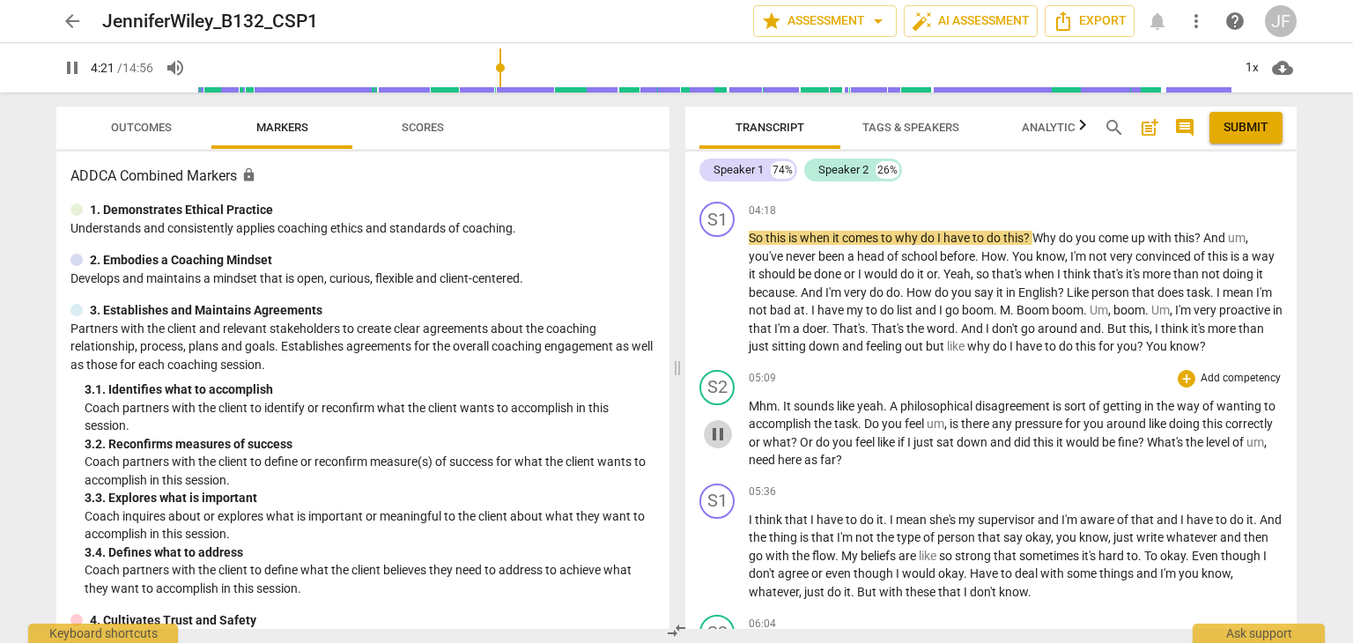
click at [719, 445] on span "pause" at bounding box center [717, 434] width 21 height 21
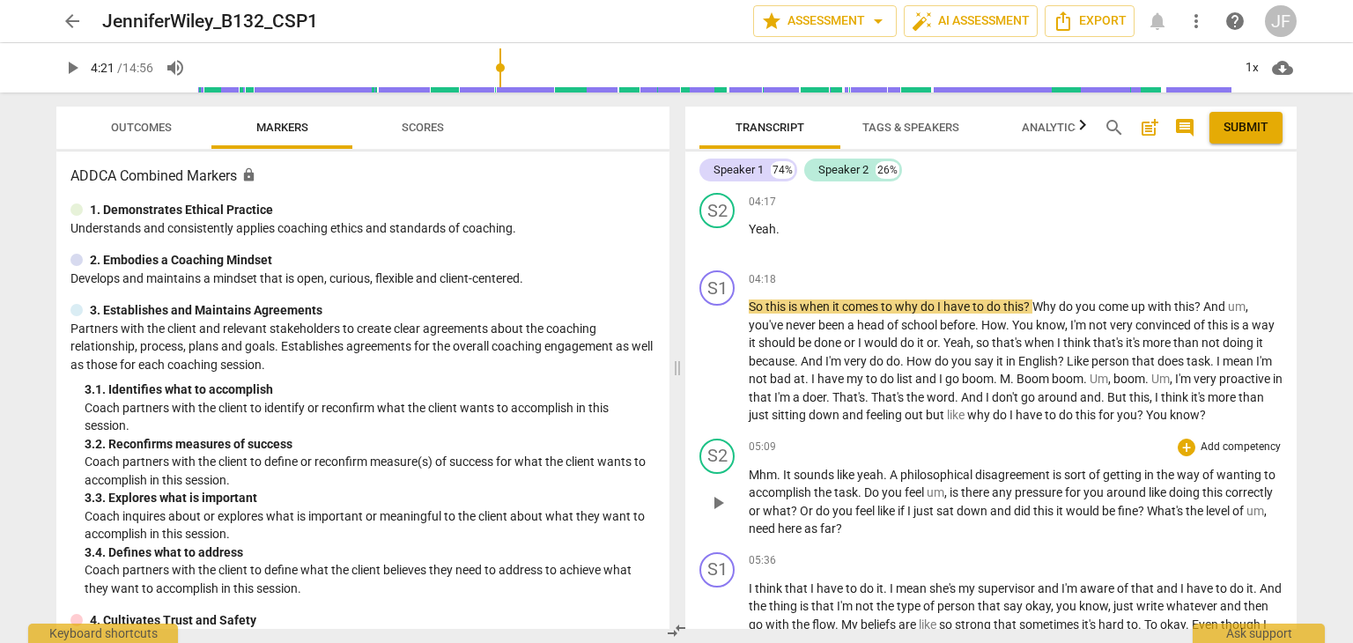
scroll to position [1582, 0]
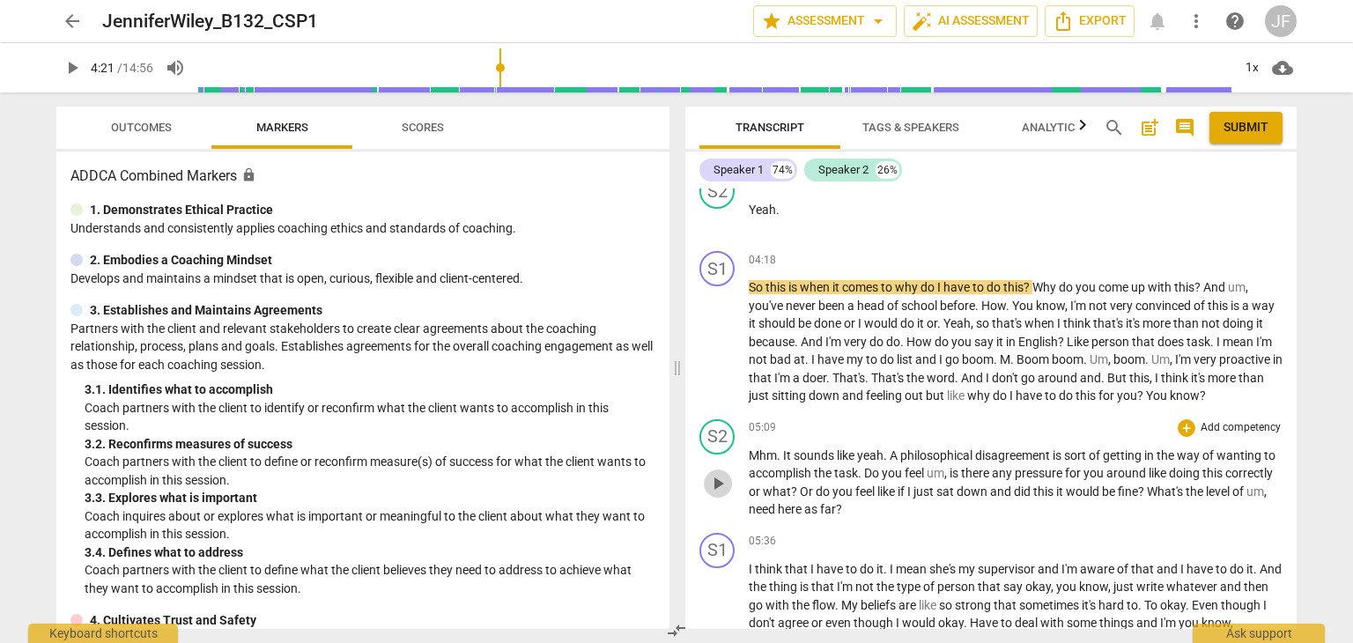
click at [720, 485] on span "play_arrow" at bounding box center [717, 483] width 21 height 21
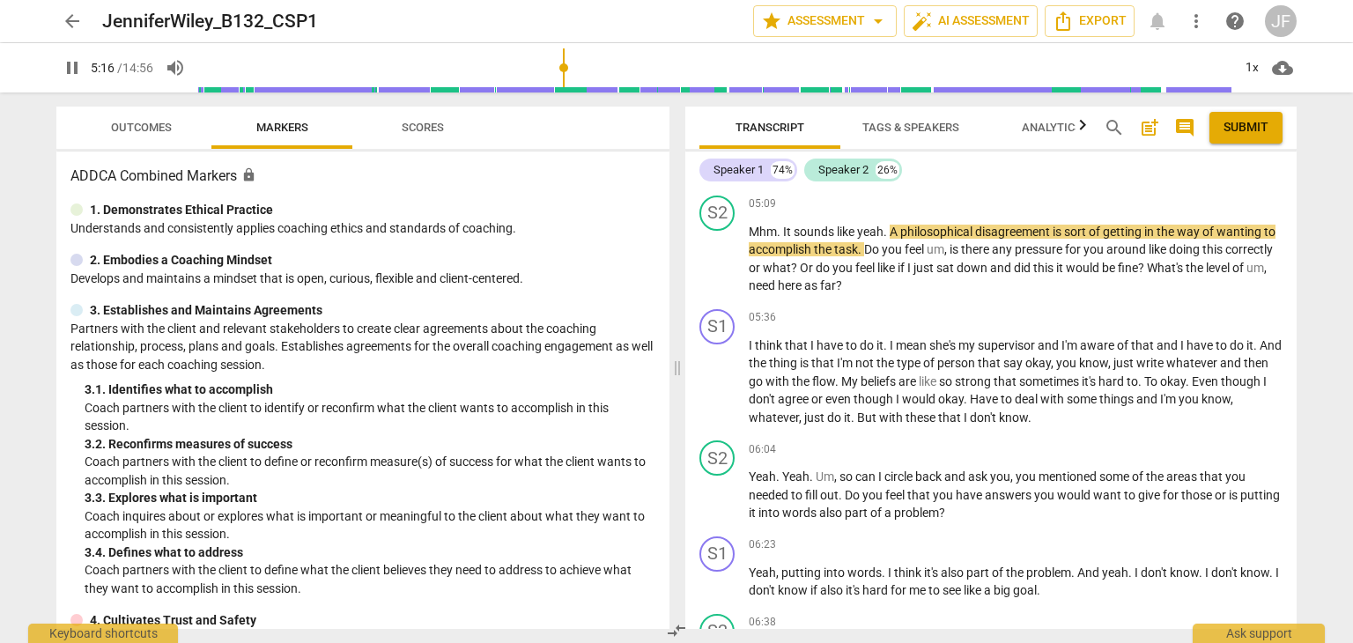
scroll to position [1806, 0]
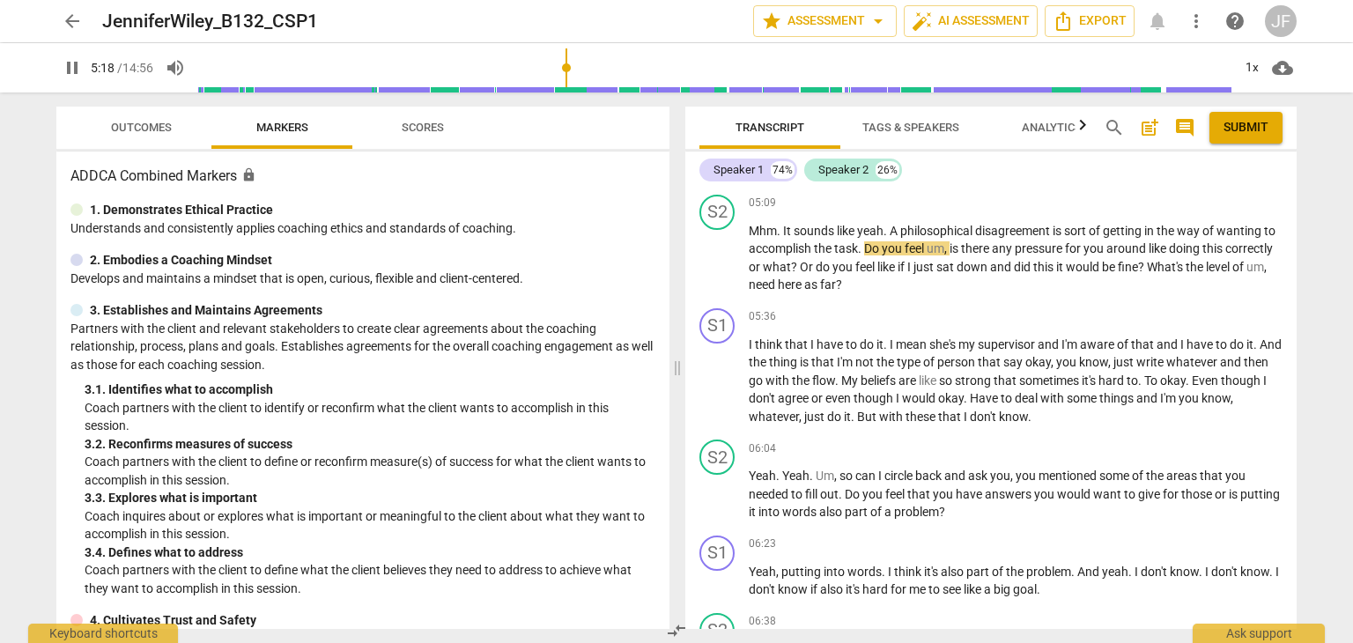
type input "318"
click at [80, 17] on span "arrow_back" at bounding box center [72, 21] width 21 height 21
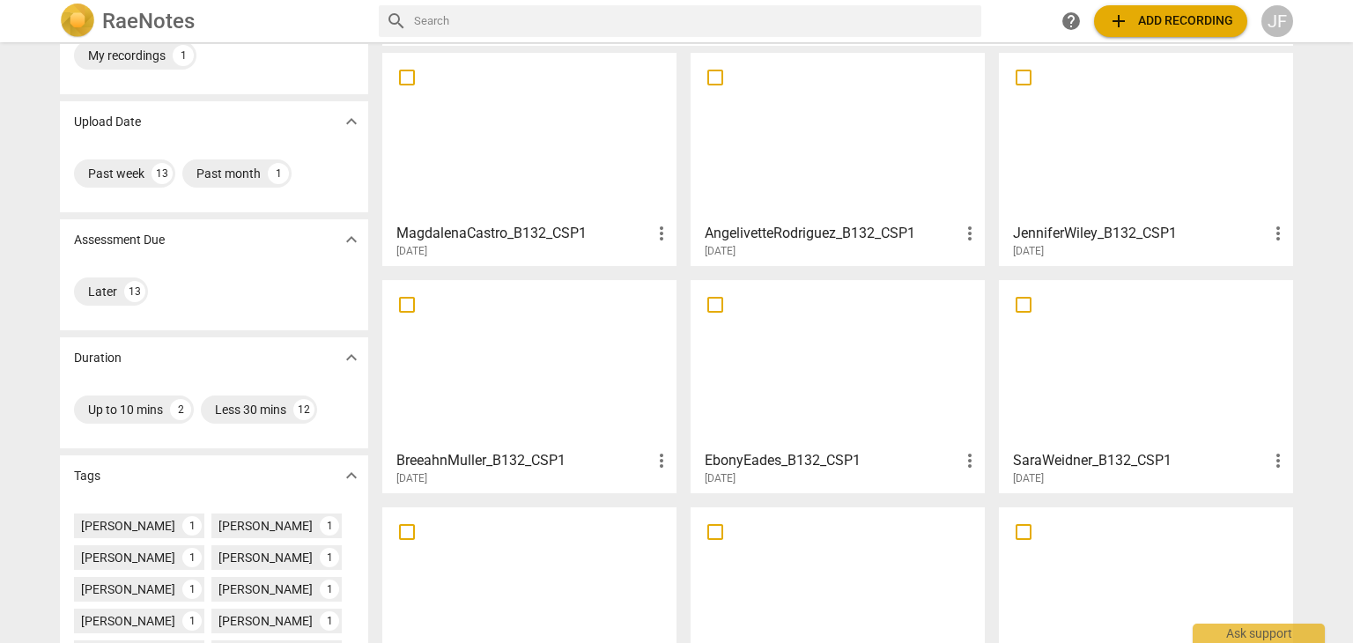
scroll to position [74, 0]
click at [516, 346] on div at bounding box center [529, 363] width 282 height 156
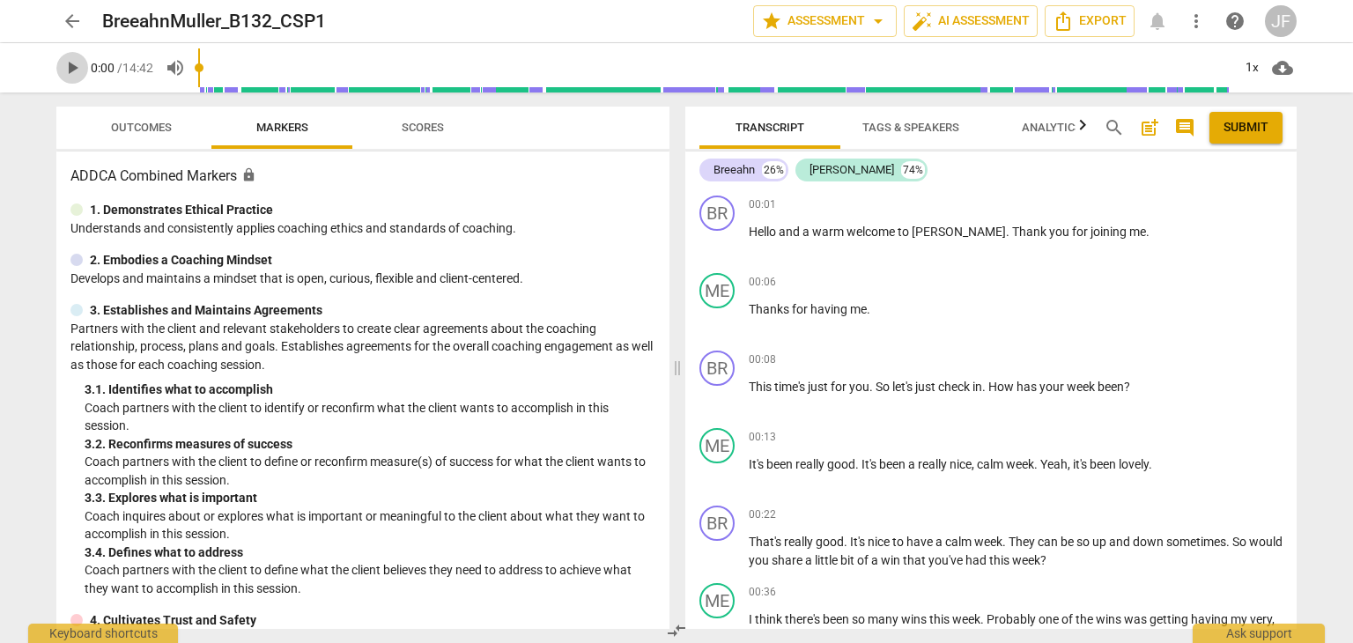
click at [63, 71] on span "play_arrow" at bounding box center [72, 67] width 21 height 21
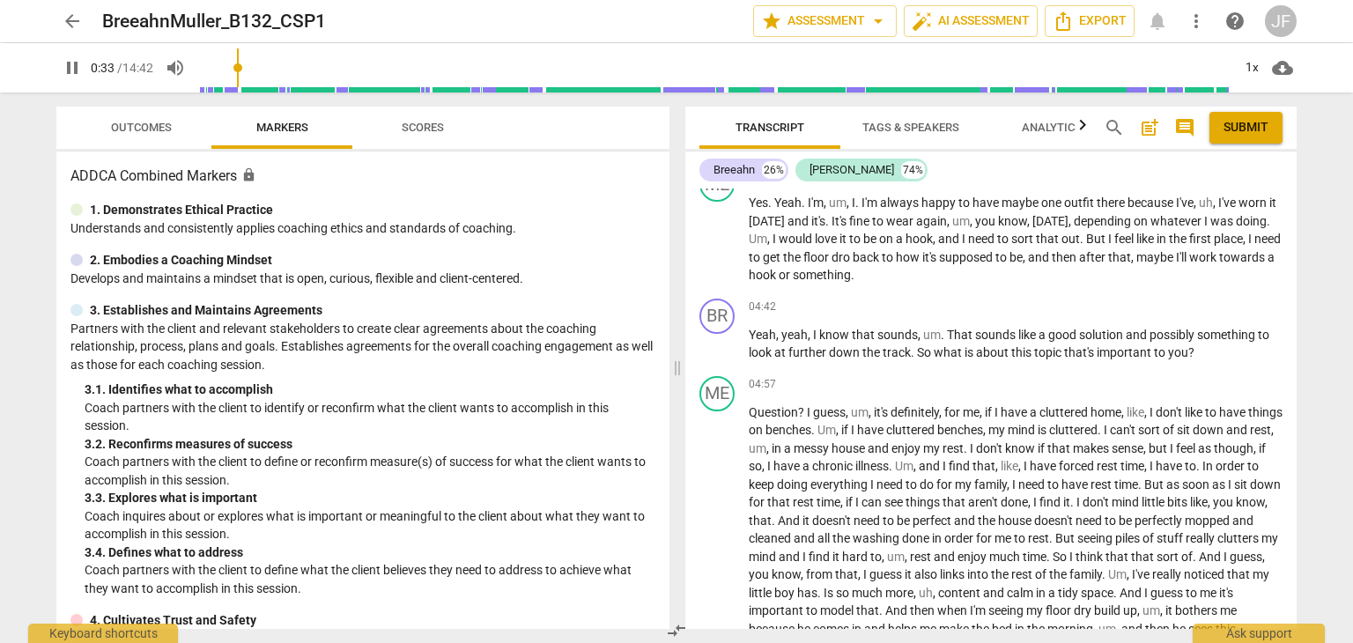
scroll to position [1828, 0]
click at [715, 335] on span "pause" at bounding box center [717, 344] width 21 height 21
click at [720, 334] on span "play_arrow" at bounding box center [717, 344] width 21 height 21
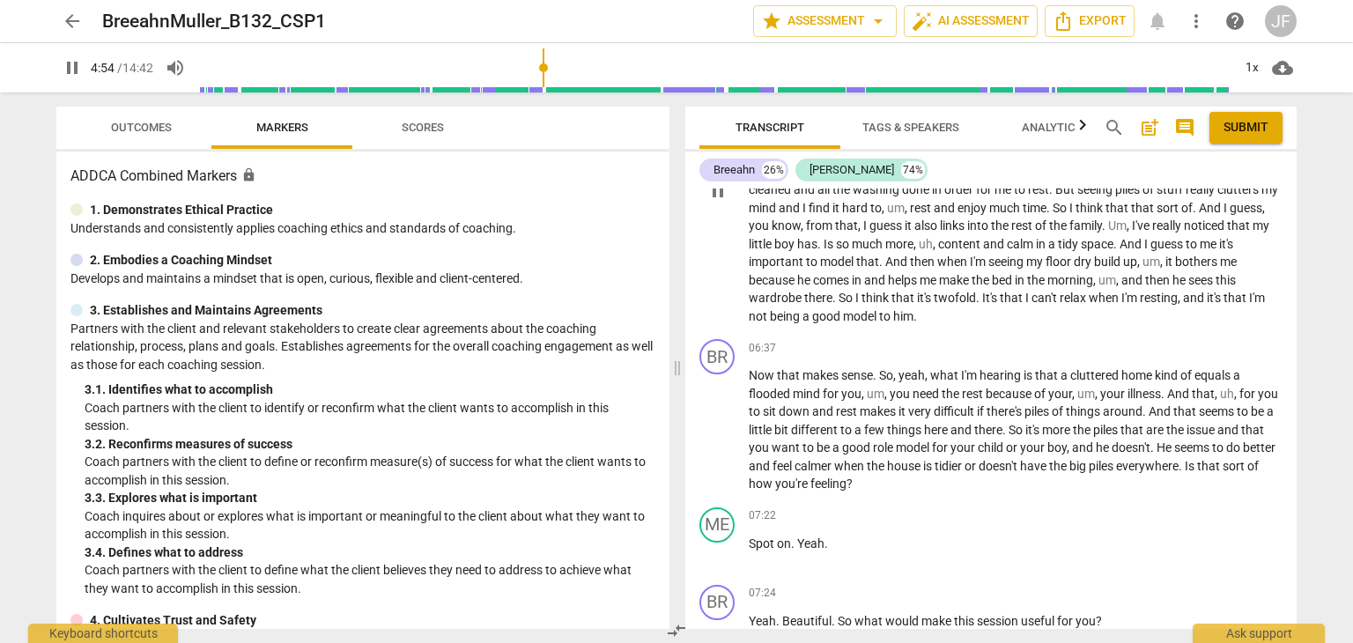
scroll to position [2177, 0]
click at [723, 418] on span "pause" at bounding box center [717, 428] width 21 height 21
click at [716, 418] on span "play_arrow" at bounding box center [717, 428] width 21 height 21
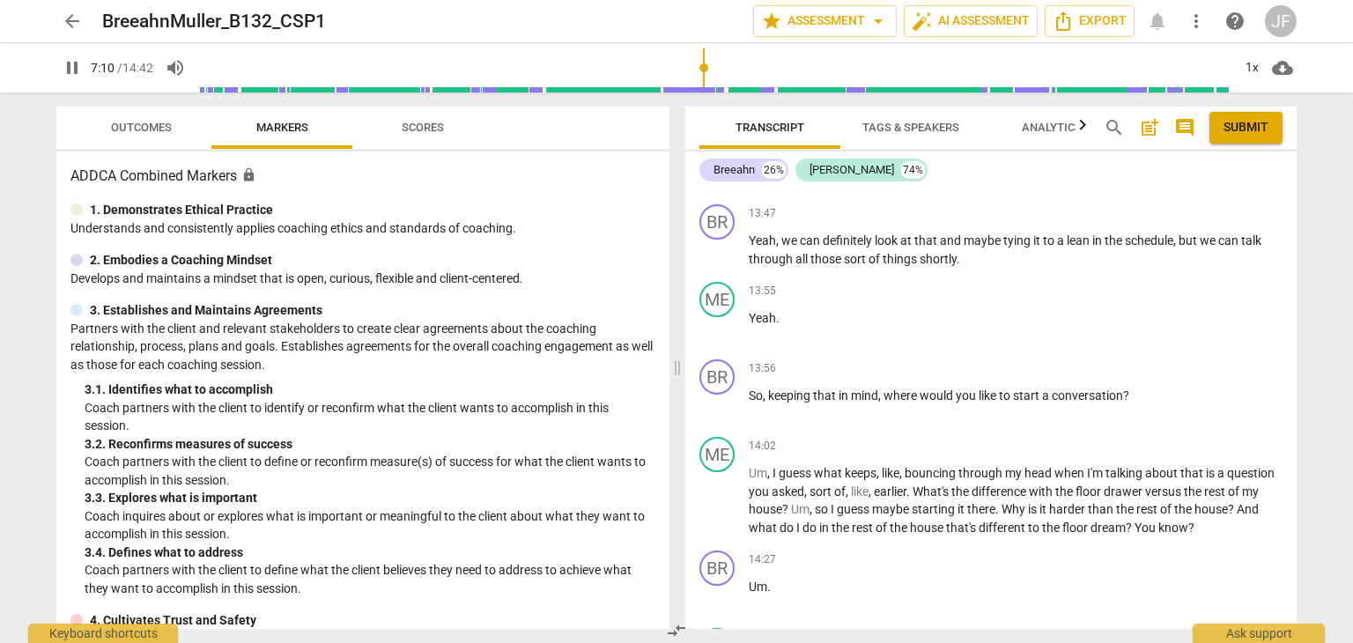
scroll to position [4283, 0]
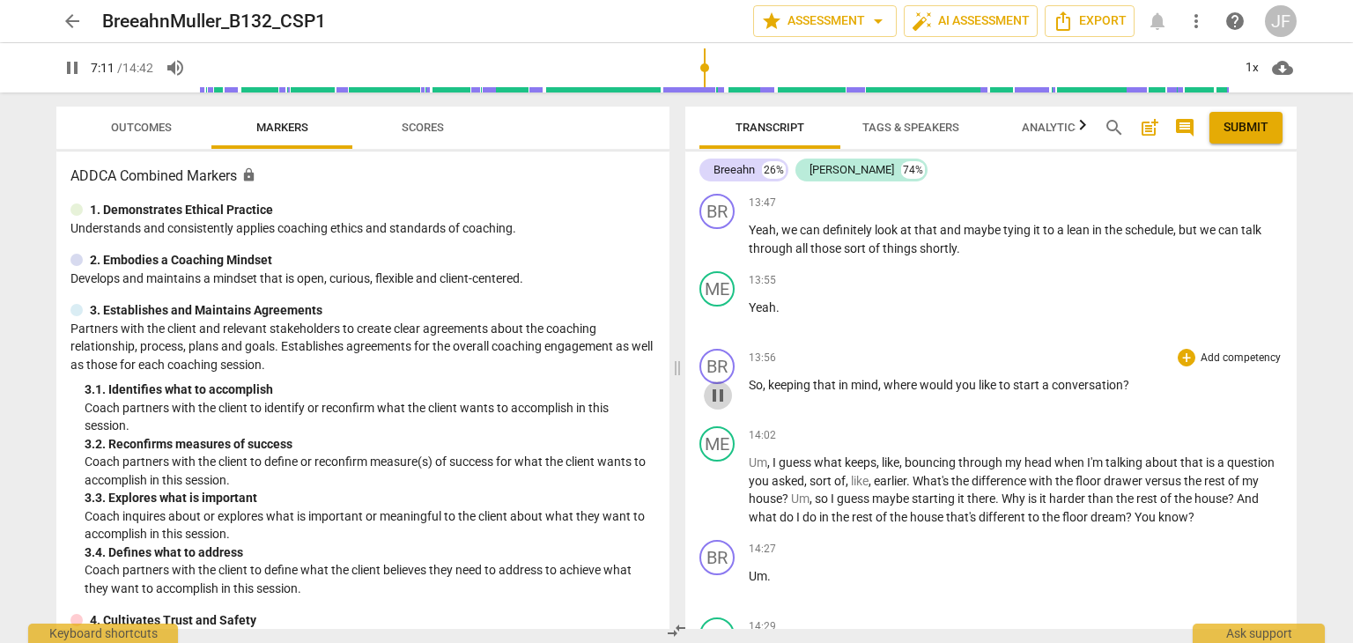
click at [722, 385] on span "pause" at bounding box center [717, 395] width 21 height 21
click at [716, 385] on span "play_arrow" at bounding box center [717, 395] width 21 height 21
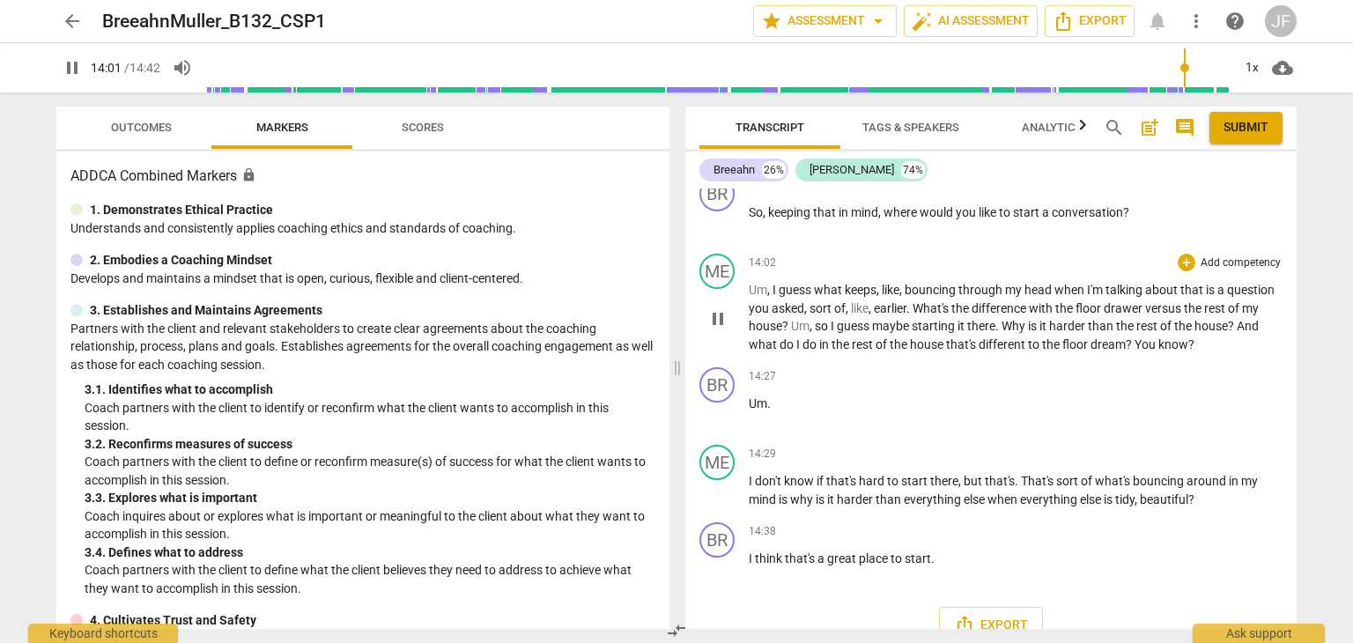
scroll to position [4471, 0]
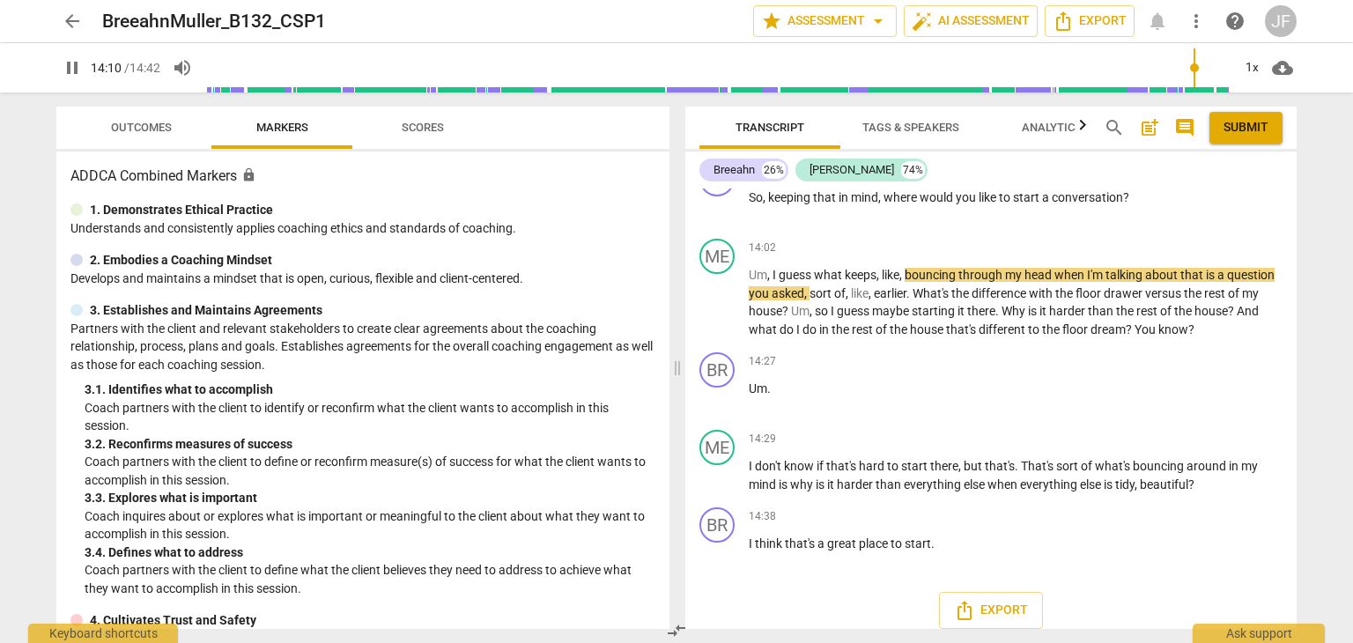
click at [68, 69] on span "pause" at bounding box center [72, 67] width 21 height 21
type input "851"
click at [69, 18] on span "arrow_back" at bounding box center [72, 21] width 21 height 21
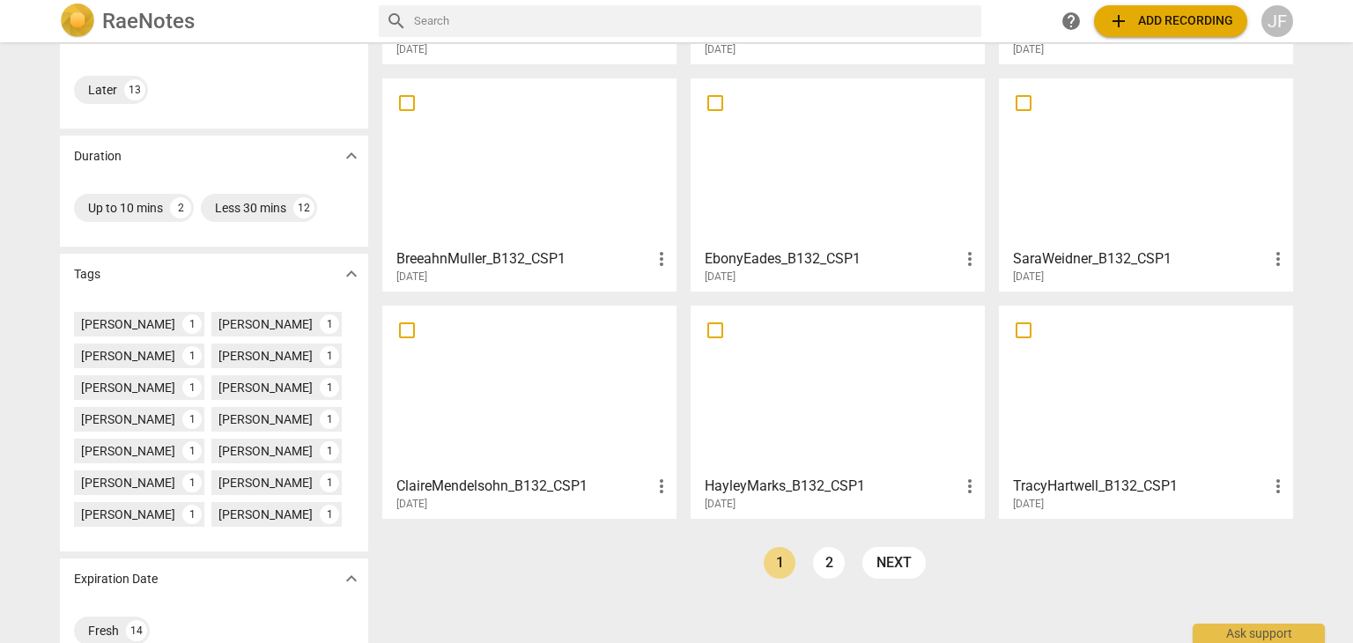
scroll to position [308, 0]
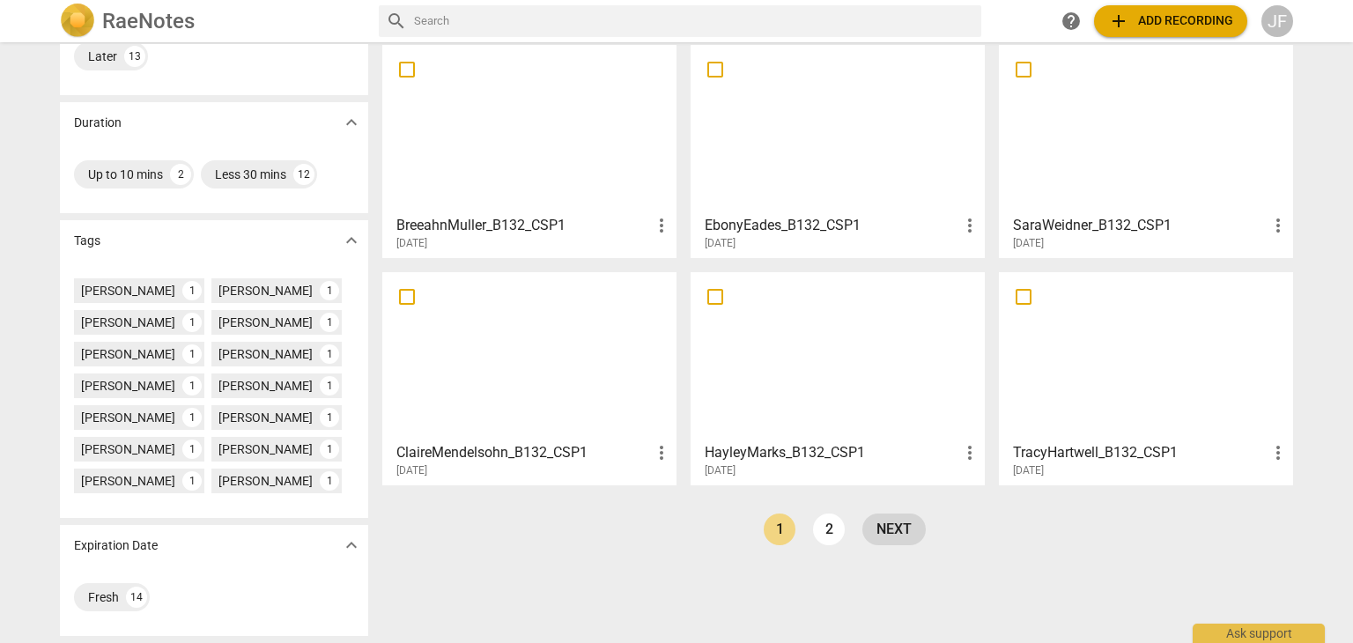
click at [904, 519] on link "next" at bounding box center [893, 529] width 63 height 32
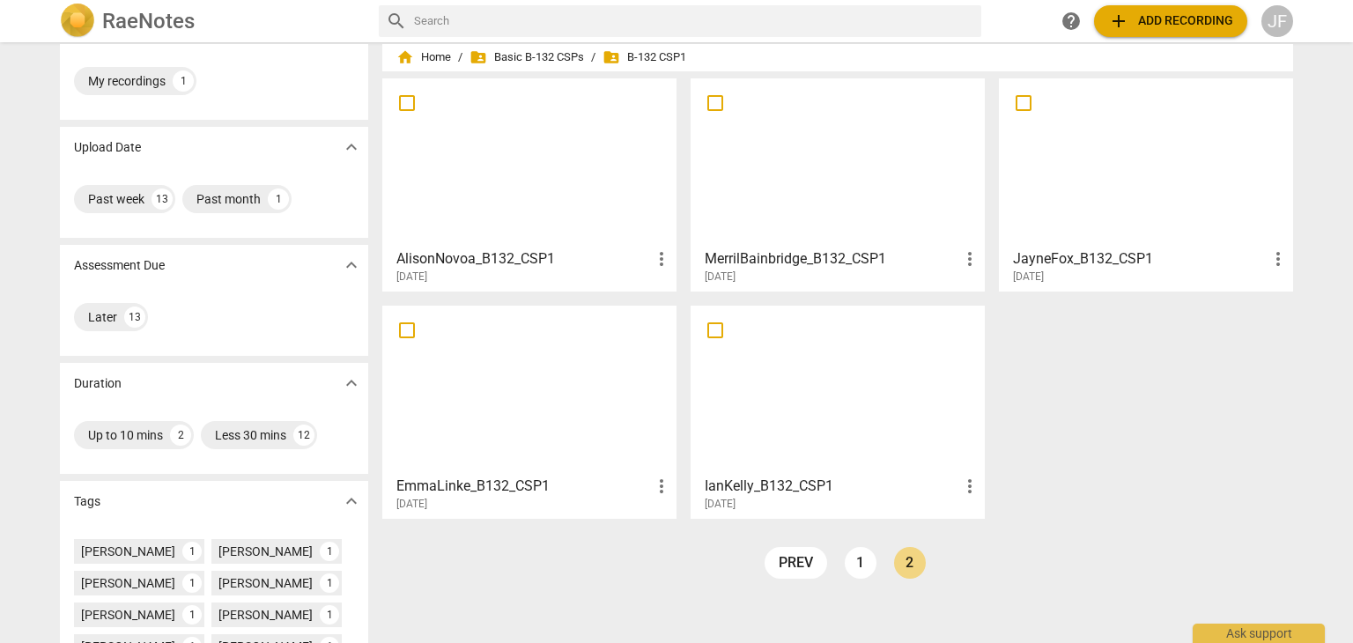
scroll to position [46, 0]
click at [1092, 223] on div at bounding box center [1146, 164] width 282 height 156
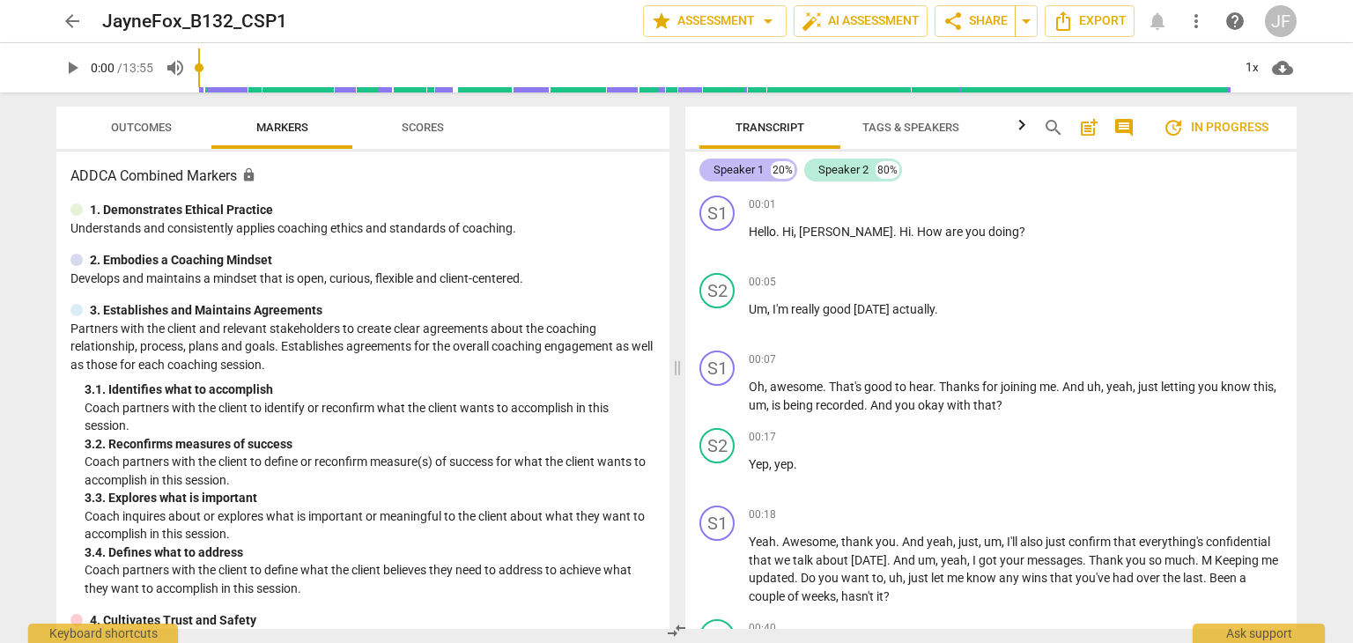
click at [742, 171] on div "Speaker 1" at bounding box center [738, 170] width 50 height 18
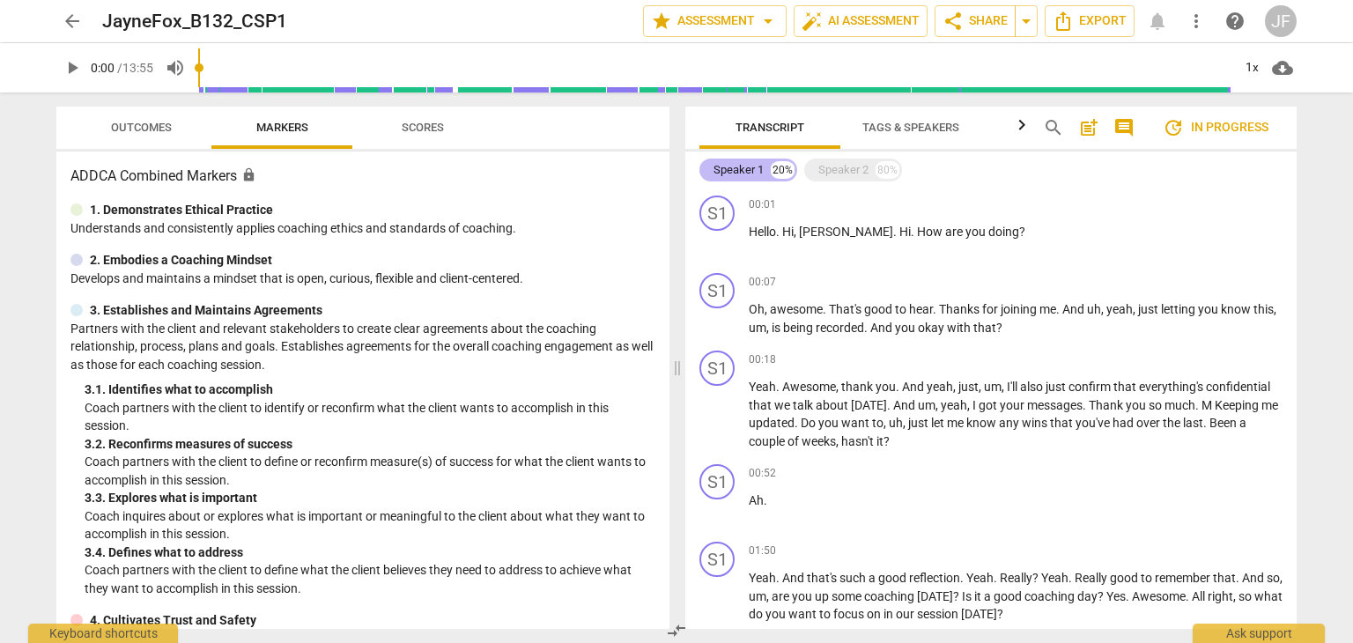
click at [742, 171] on div "Speaker 1" at bounding box center [738, 170] width 50 height 18
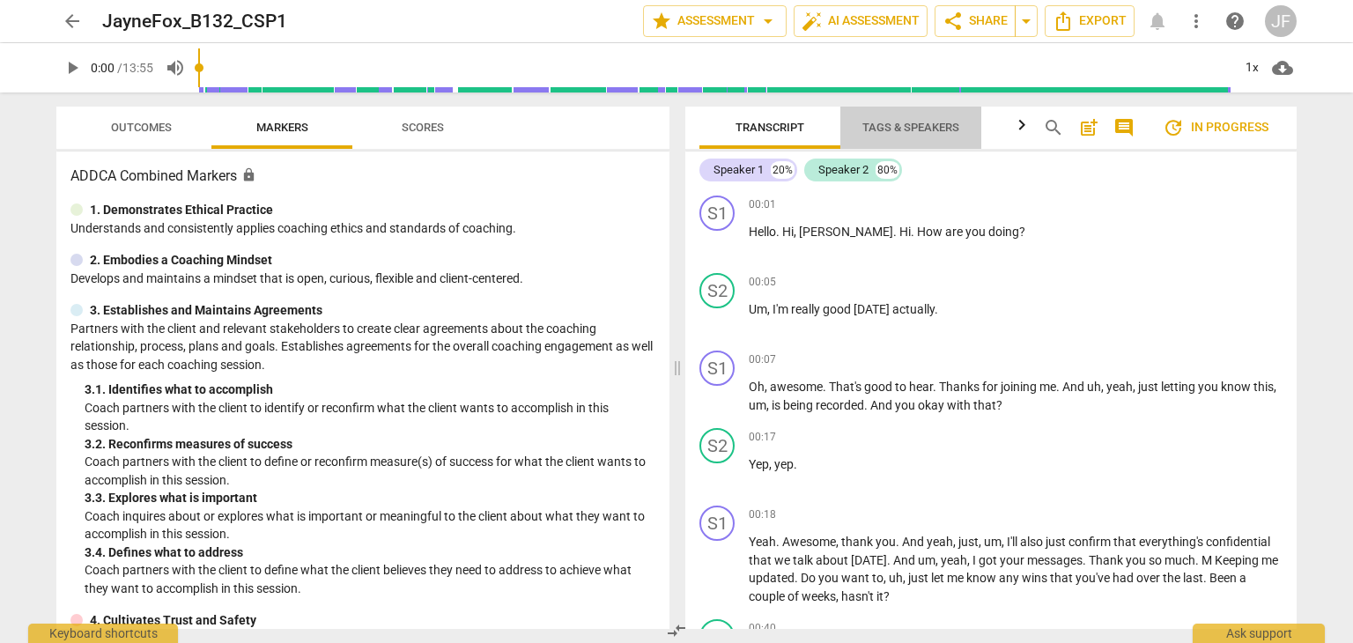
click at [926, 116] on span "Tags & Speakers" at bounding box center [910, 128] width 139 height 24
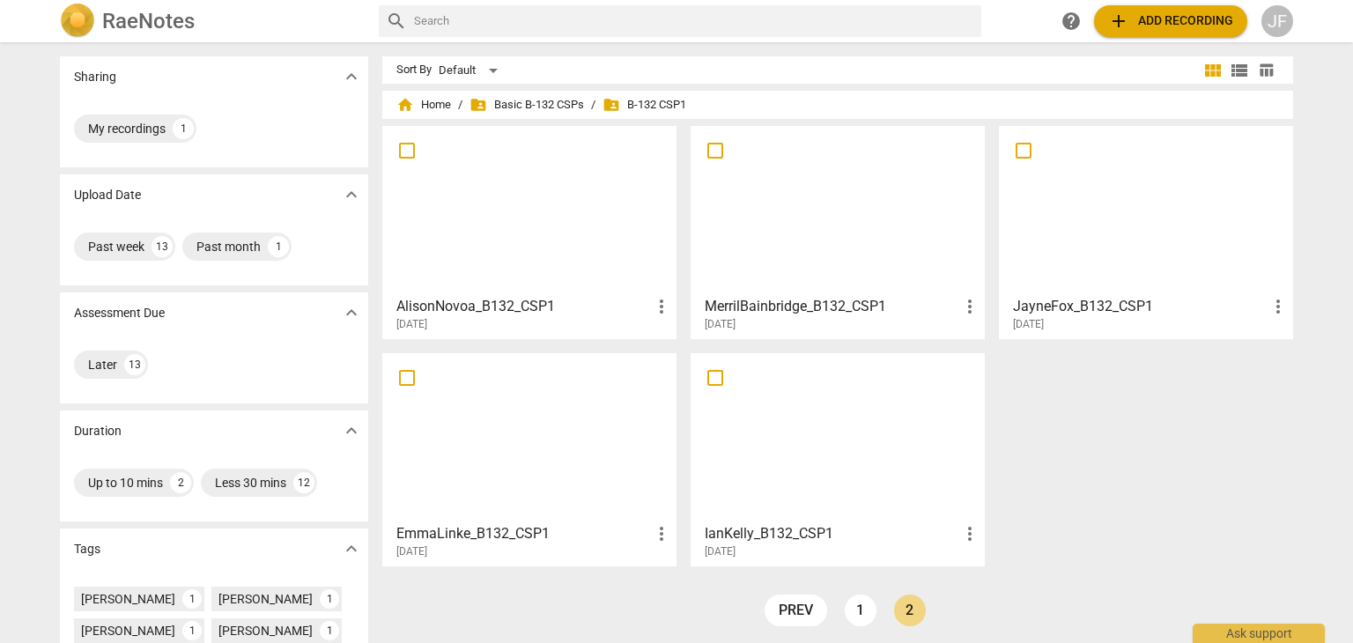
click at [1052, 254] on div at bounding box center [1146, 210] width 282 height 156
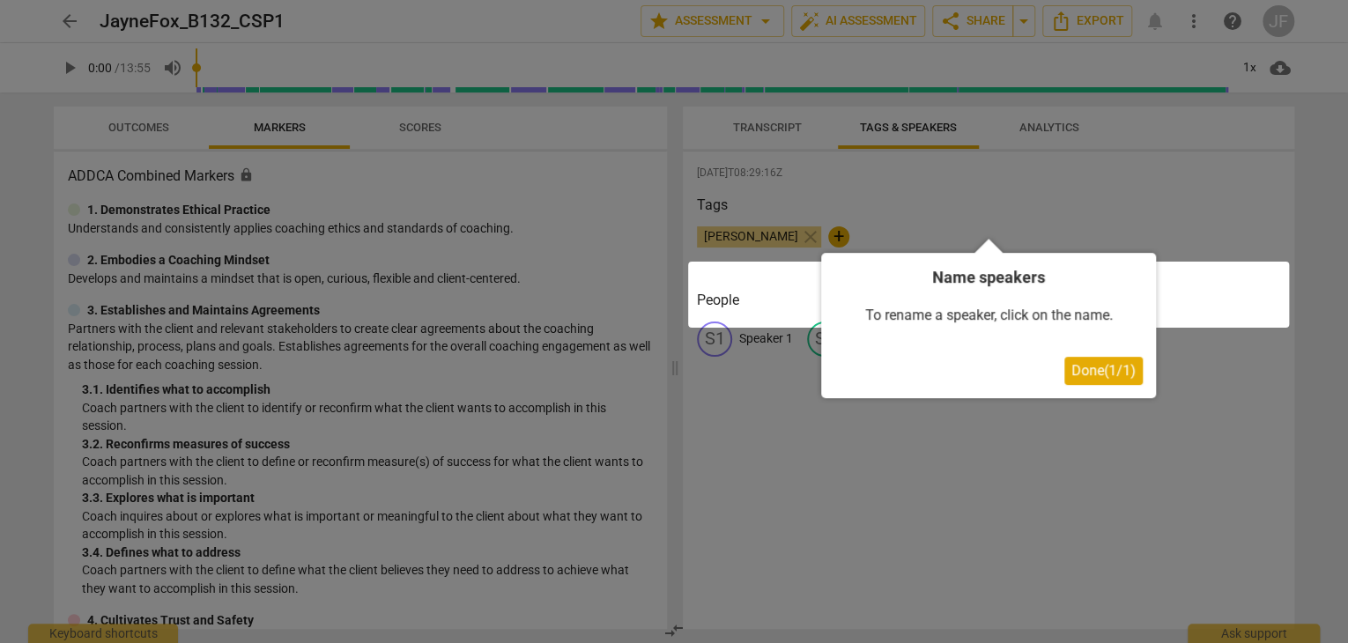
click at [1113, 382] on button "Done ( 1 / 1 )" at bounding box center [1103, 371] width 78 height 28
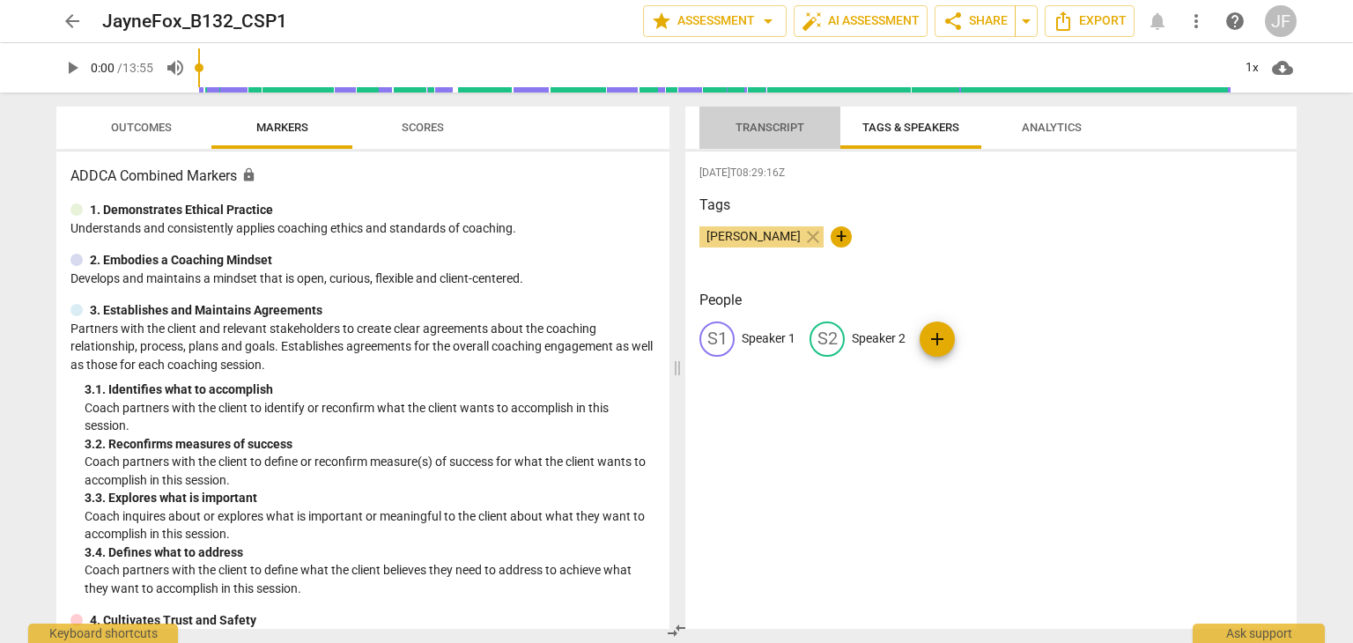
click at [762, 117] on span "Transcript" at bounding box center [769, 128] width 111 height 24
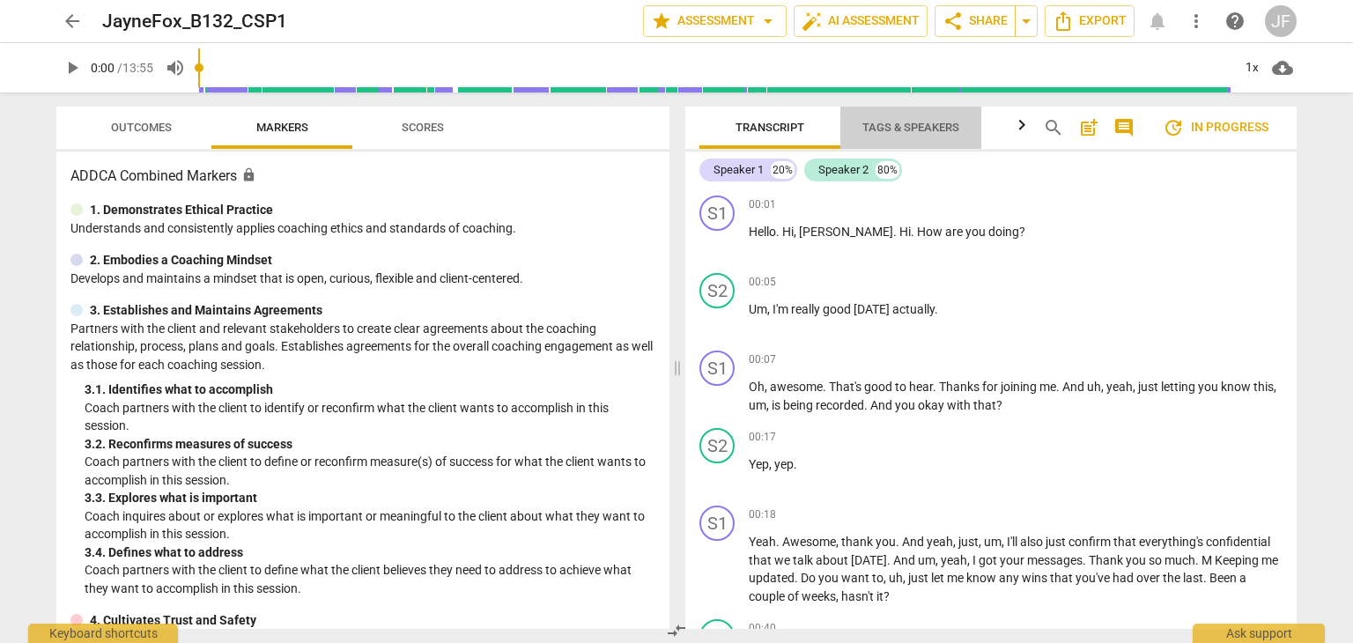
click at [904, 121] on span "Tags & Speakers" at bounding box center [910, 127] width 97 height 13
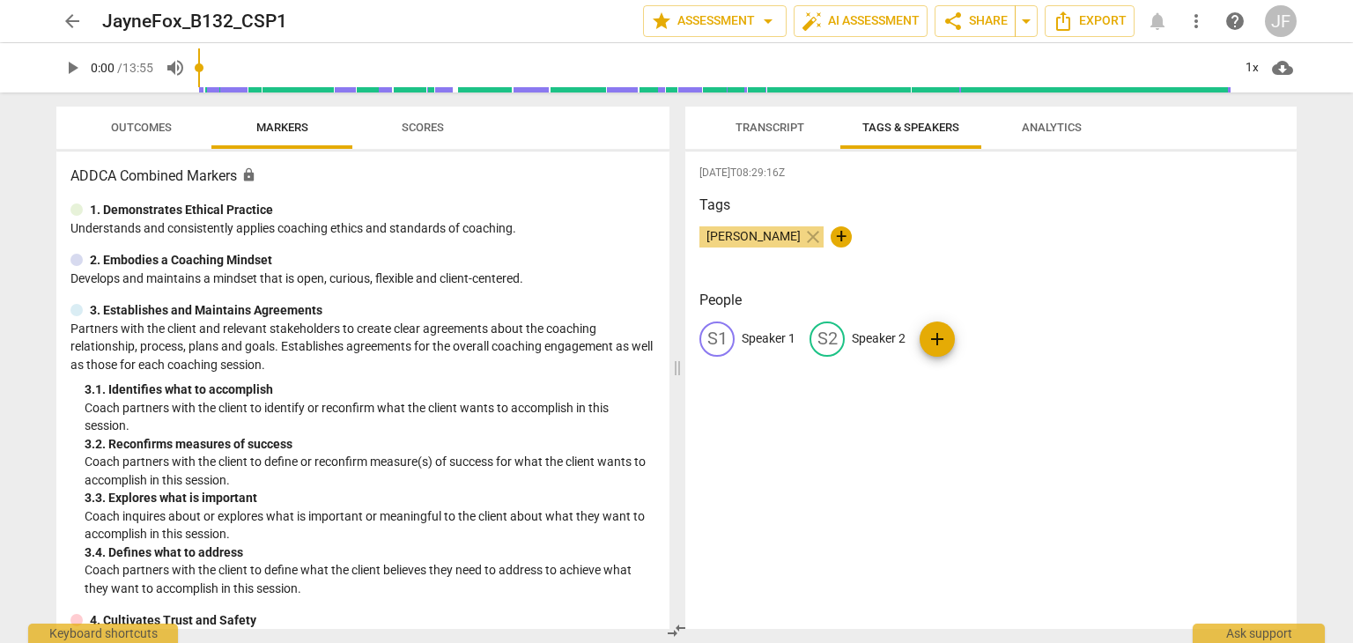
click at [728, 338] on div "S1" at bounding box center [716, 338] width 35 height 35
type input "Jayne"
click at [989, 336] on p "Speaker 2" at bounding box center [993, 338] width 54 height 18
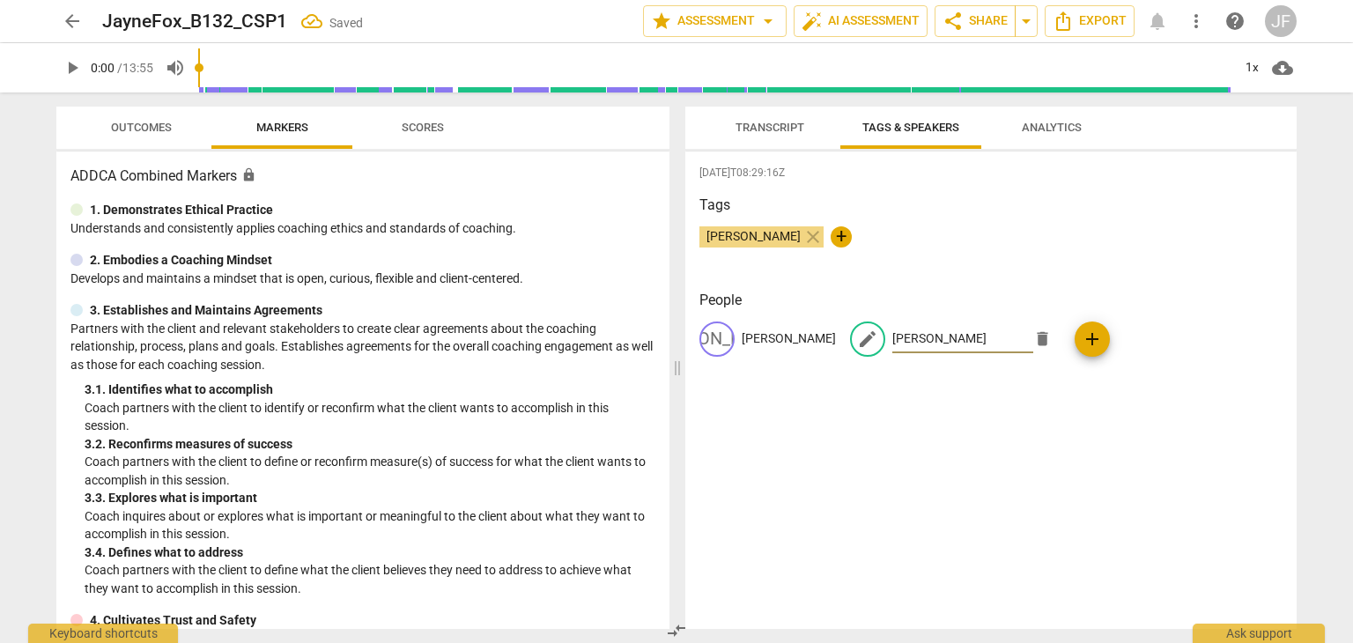
type input "Emma"
click at [944, 264] on div "Tags Jayne Fox close +" at bounding box center [990, 235] width 583 height 81
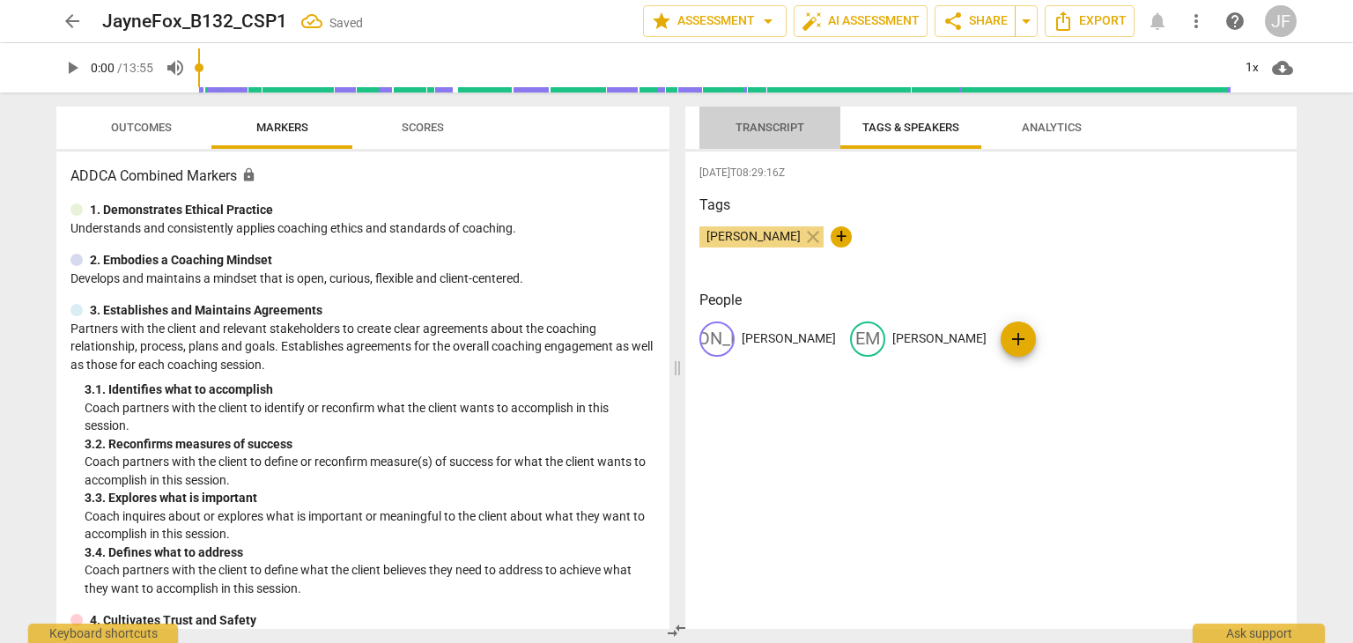
click at [779, 137] on span "Transcript" at bounding box center [769, 128] width 111 height 24
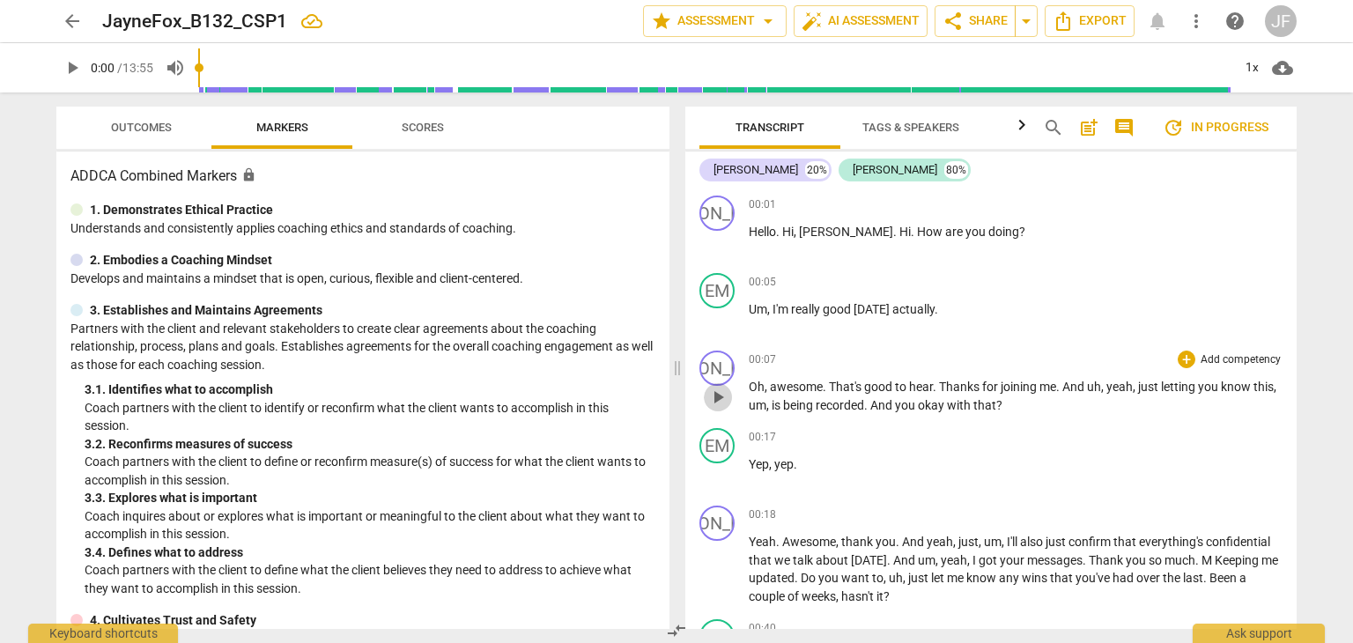
click at [715, 391] on span "play_arrow" at bounding box center [717, 397] width 21 height 21
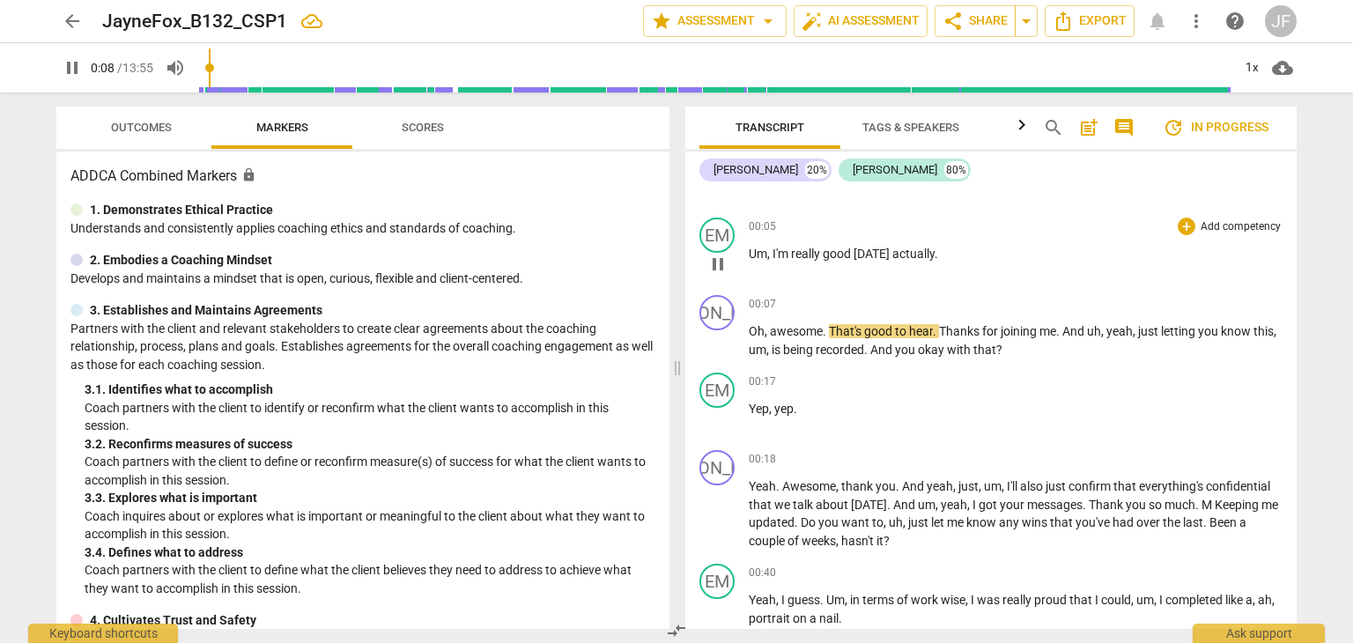
scroll to position [56, 0]
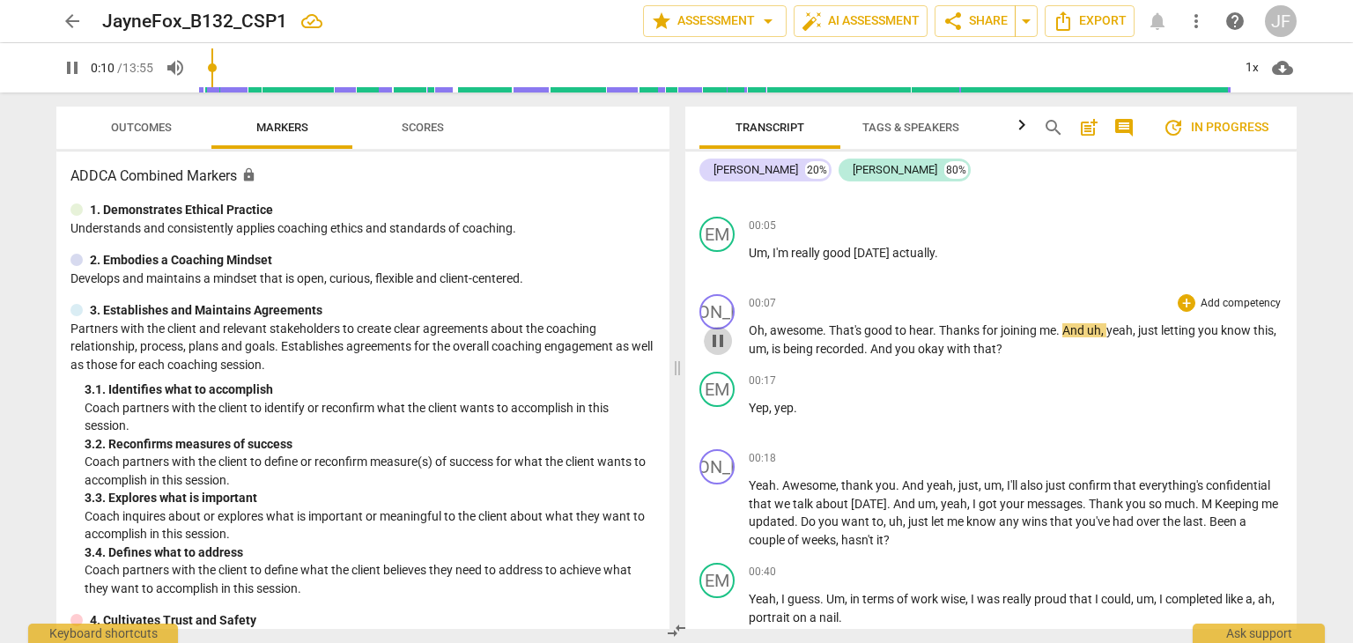
click at [724, 336] on span "pause" at bounding box center [717, 340] width 21 height 21
type input "11"
click at [69, 15] on span "arrow_back" at bounding box center [72, 21] width 21 height 21
